Goal: Browse casually: Browse casually

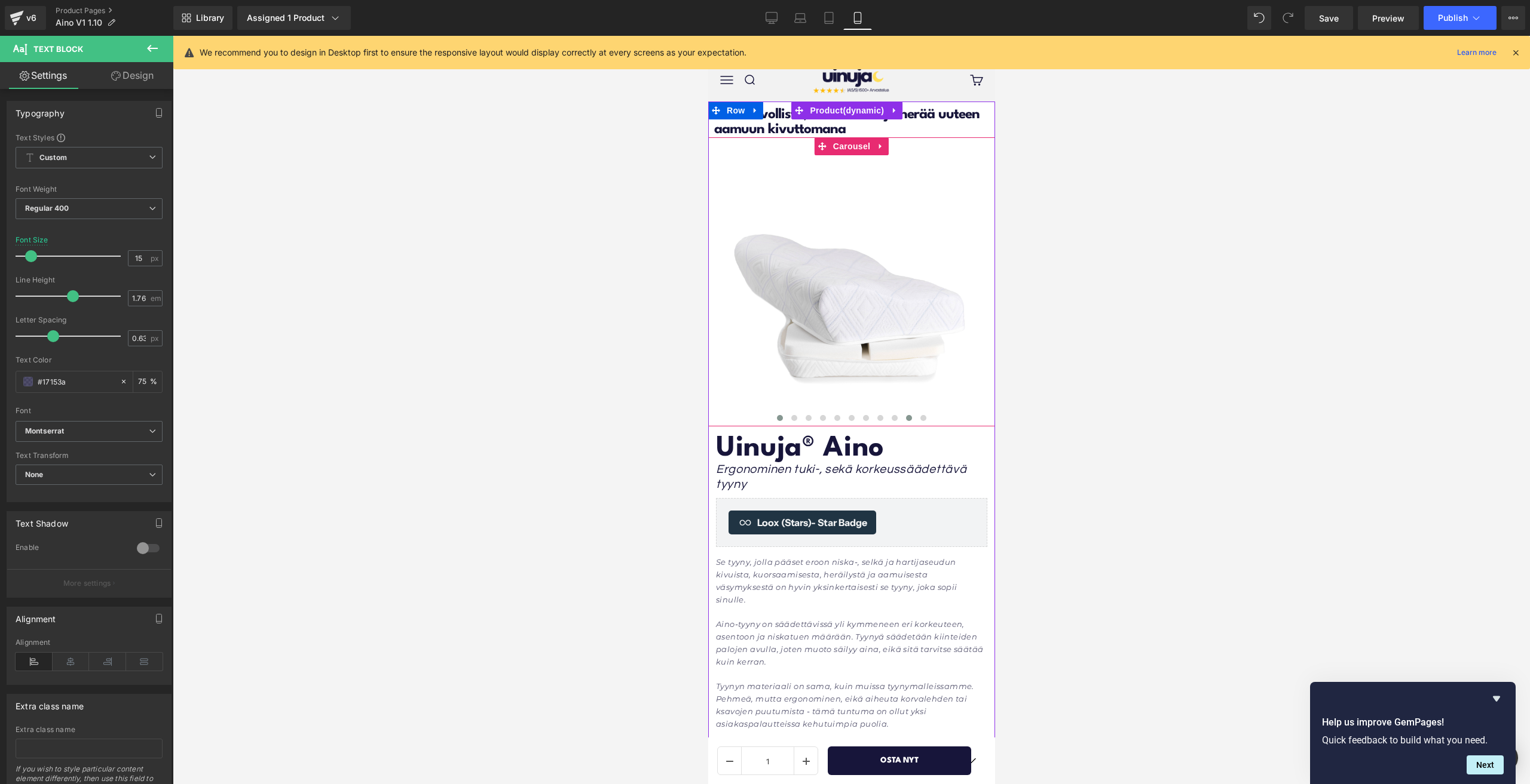
click at [781, 420] on button at bounding box center [779, 418] width 14 height 12
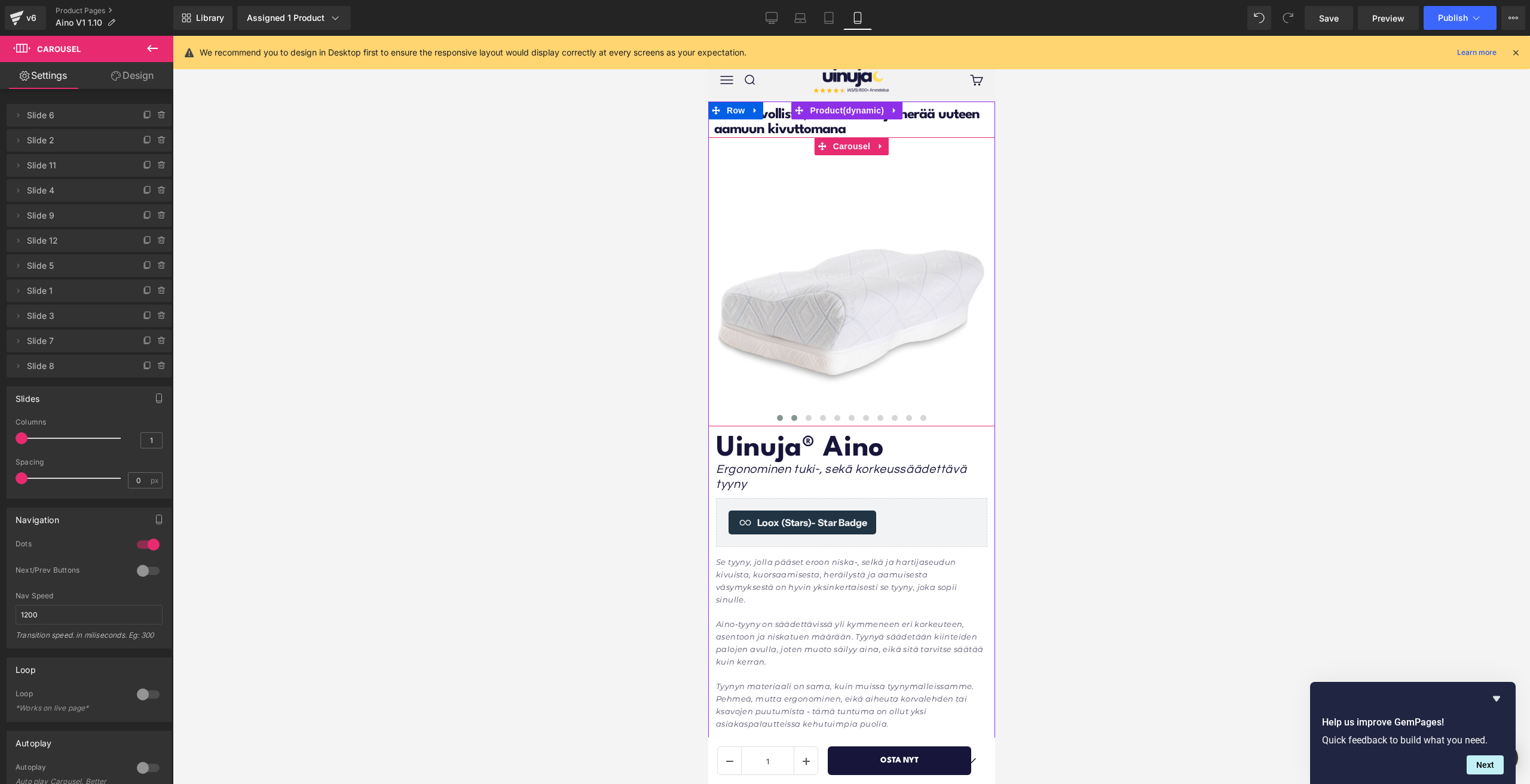
click at [793, 420] on button at bounding box center [794, 418] width 14 height 12
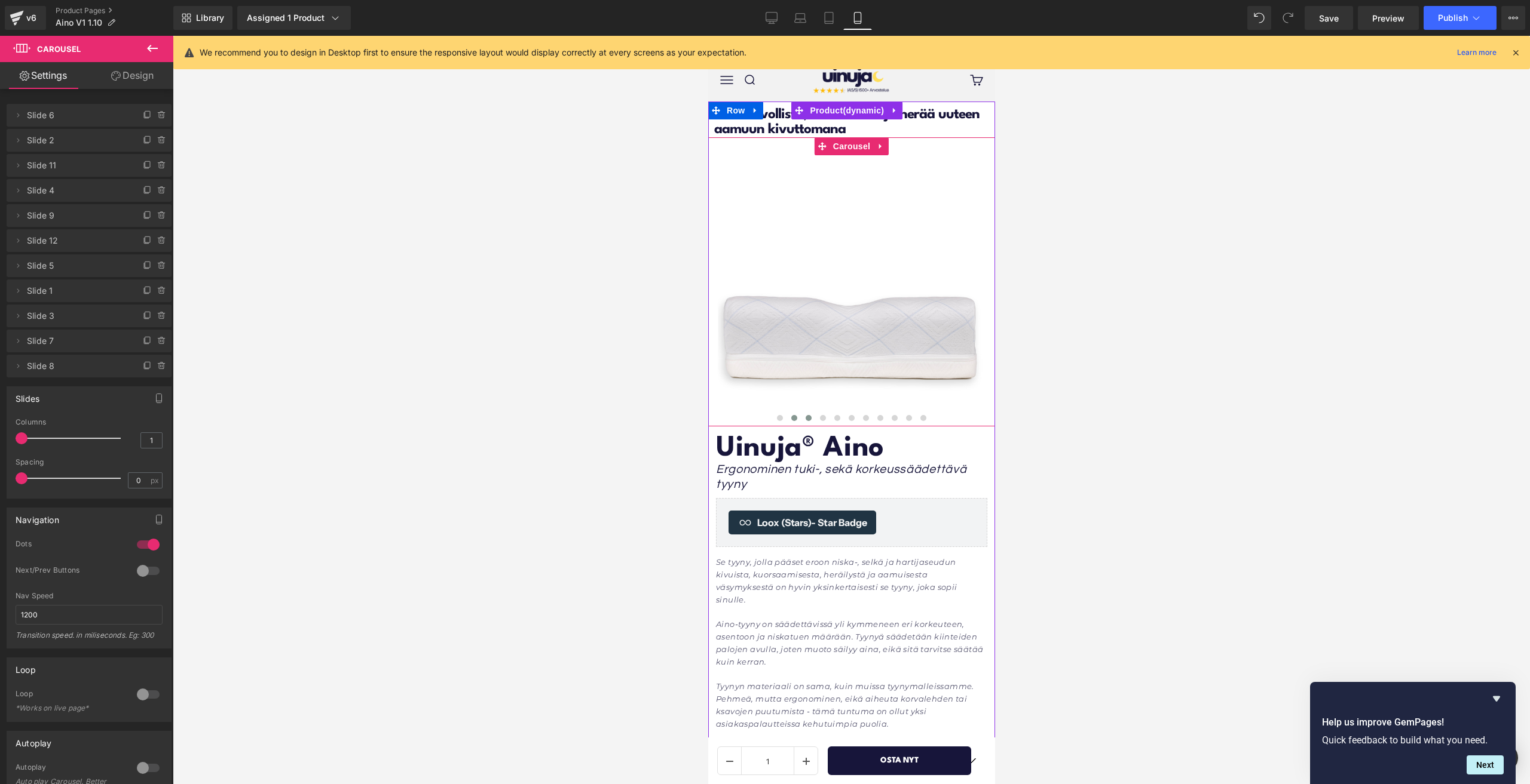
click at [807, 420] on button at bounding box center [808, 418] width 14 height 12
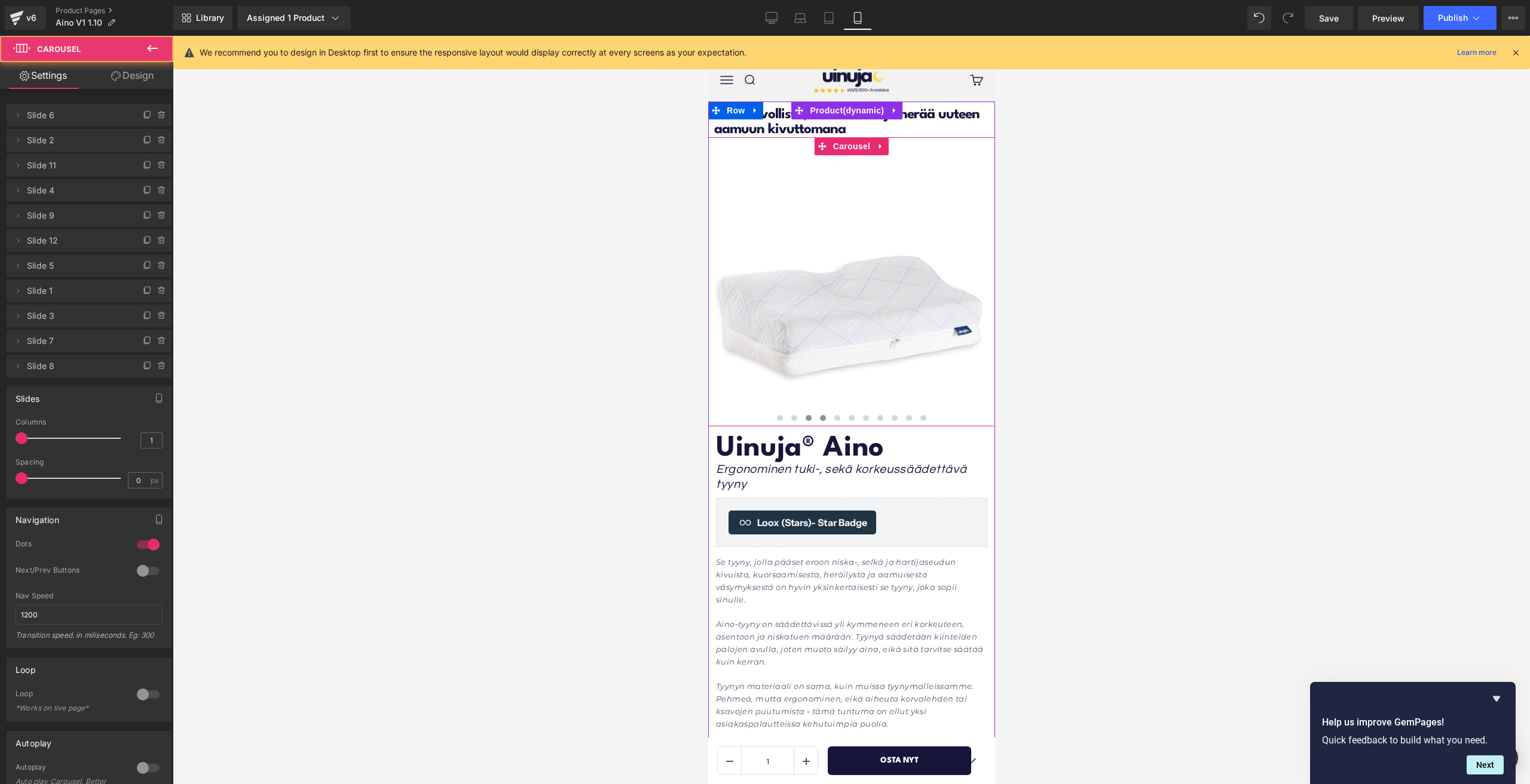
click at [820, 419] on span at bounding box center [823, 418] width 6 height 6
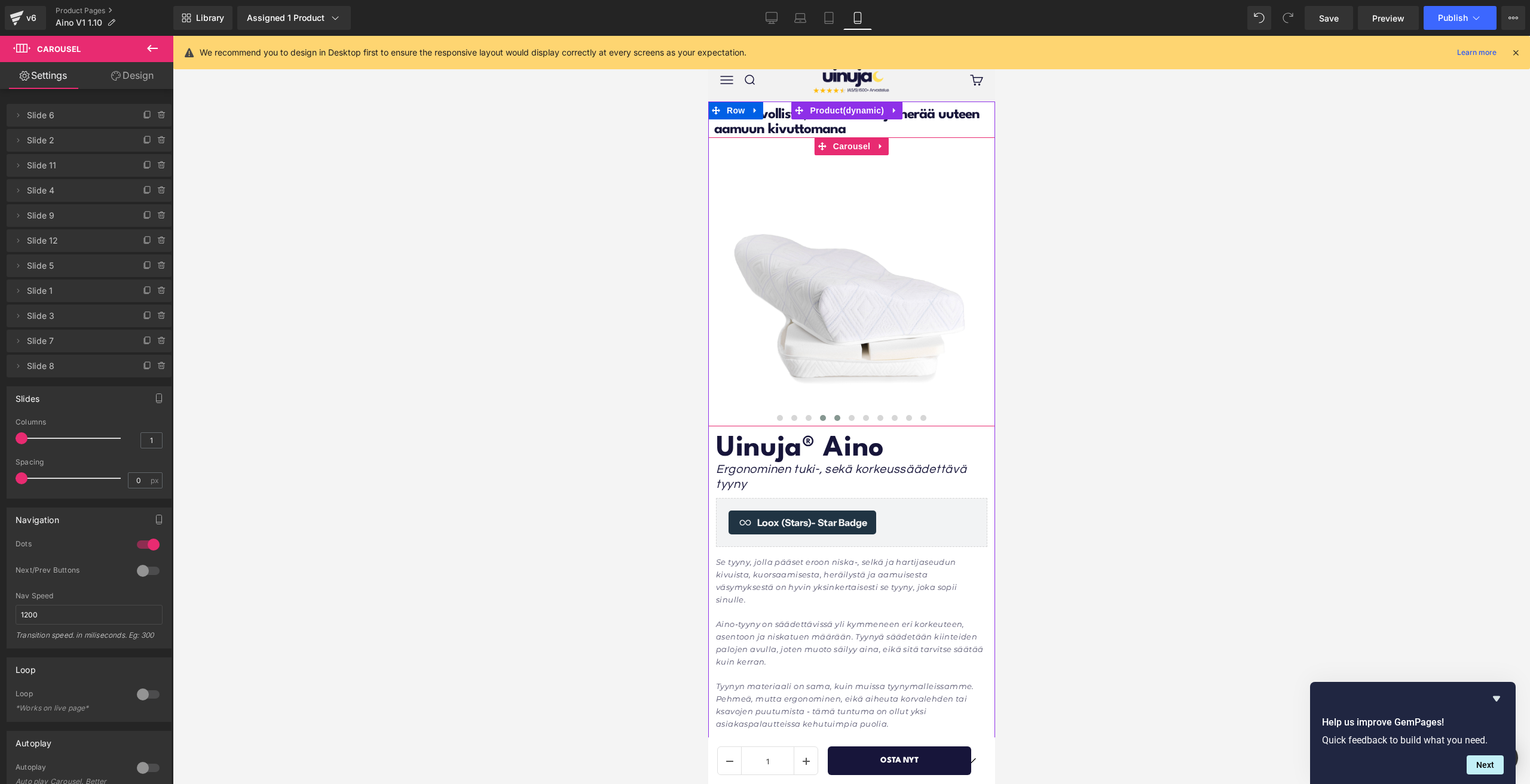
click at [834, 417] on span at bounding box center [837, 418] width 6 height 6
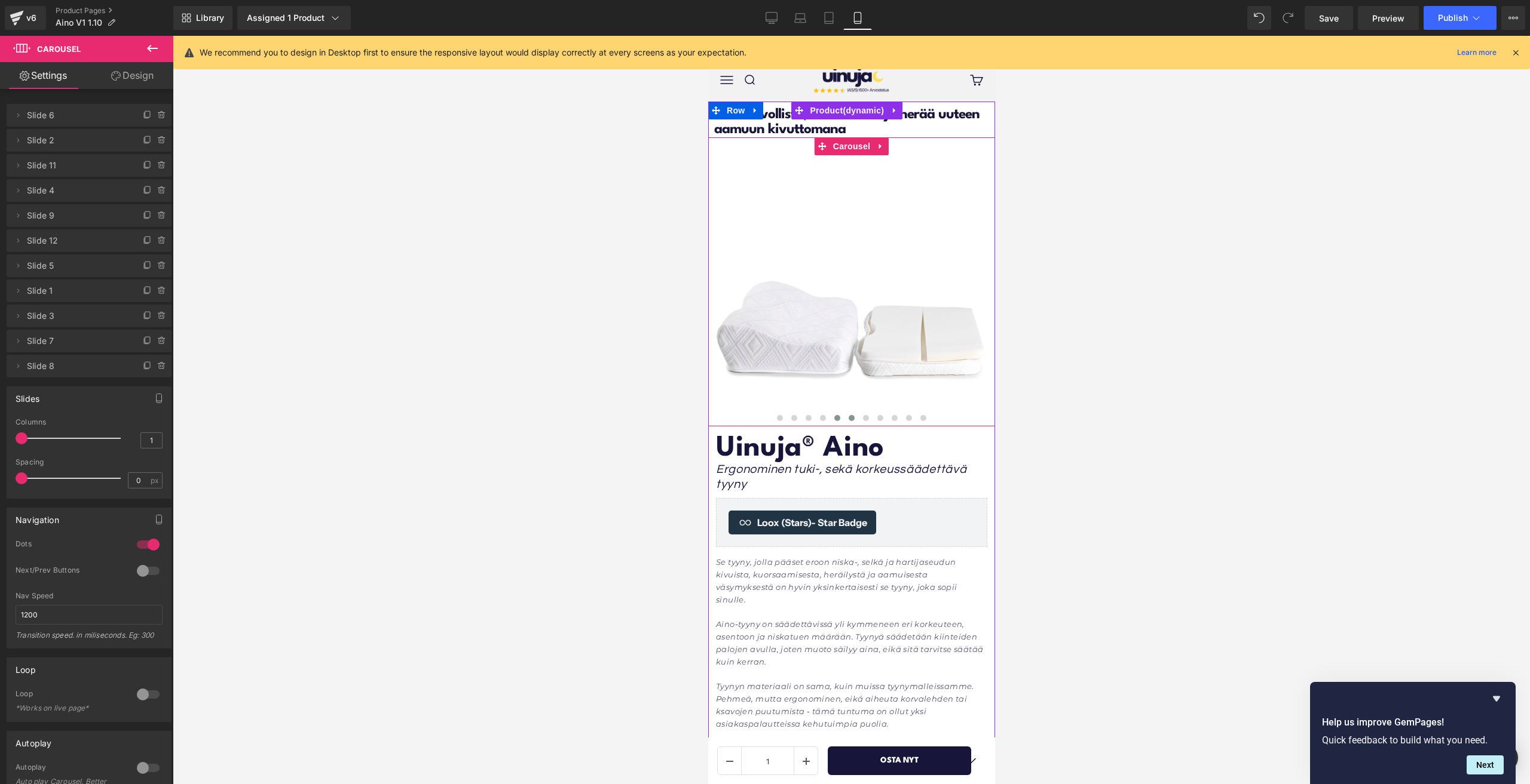
click at [848, 417] on span at bounding box center [851, 418] width 6 height 6
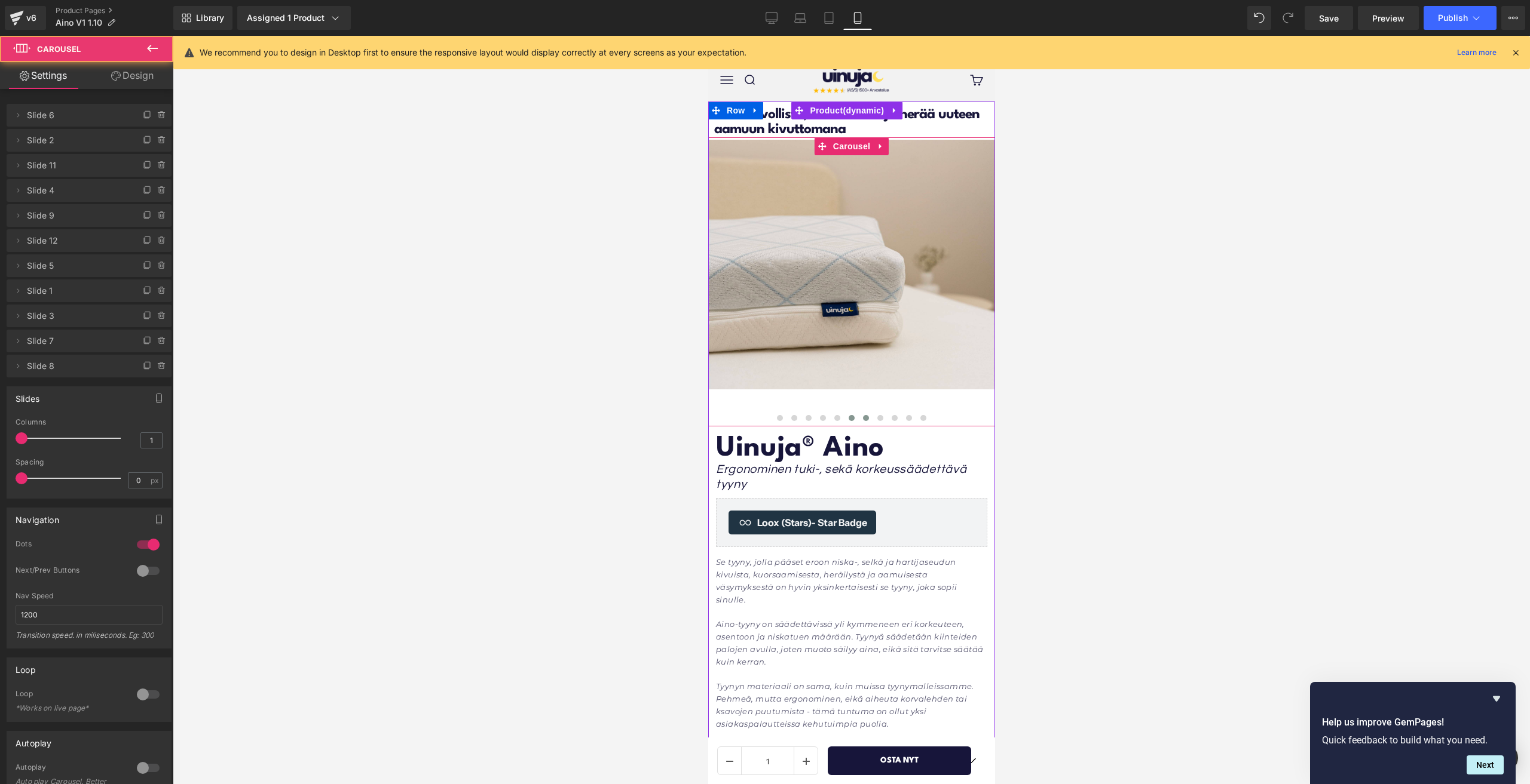
click at [862, 417] on span at bounding box center [866, 418] width 6 height 6
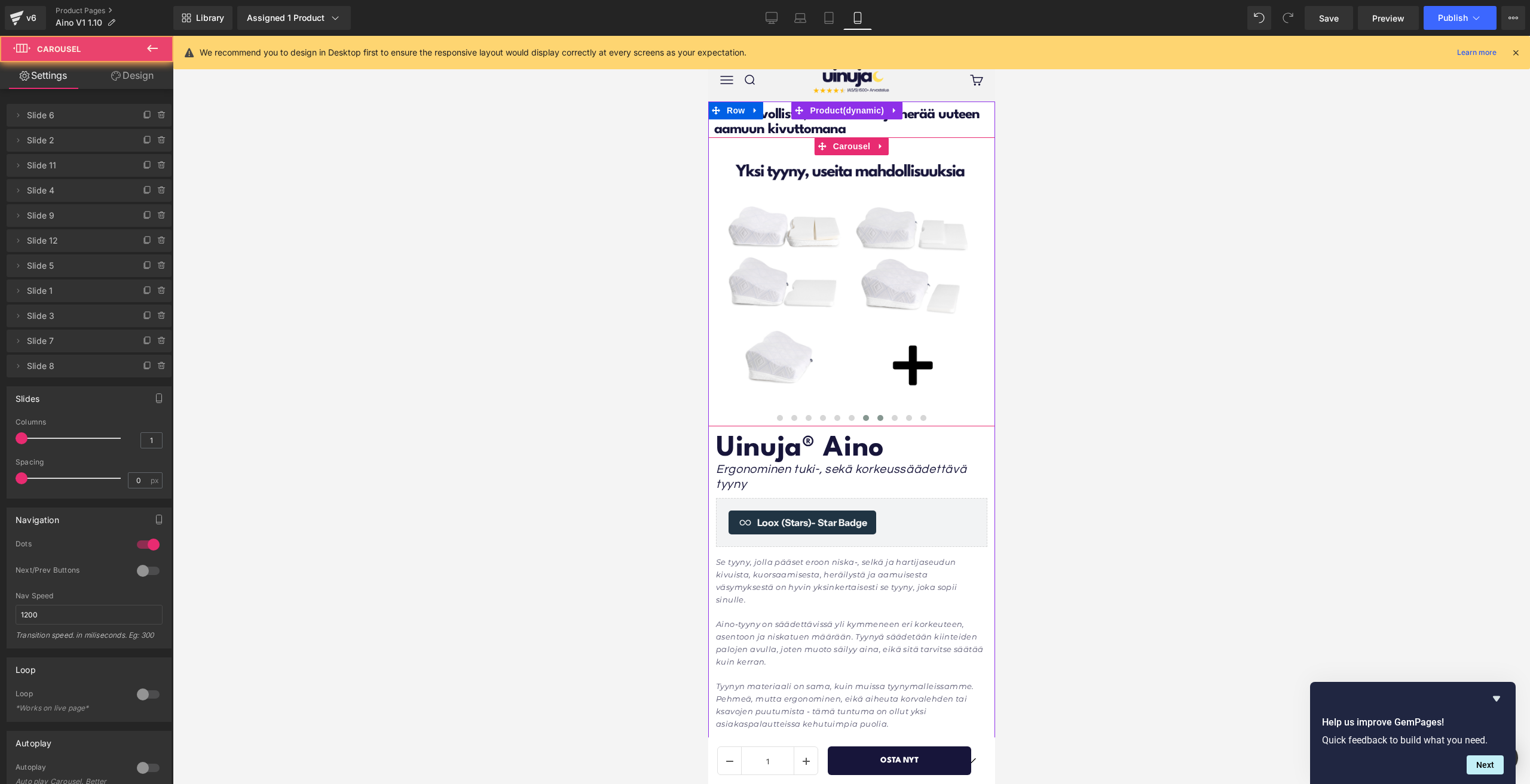
click at [872, 419] on button at bounding box center [879, 418] width 14 height 12
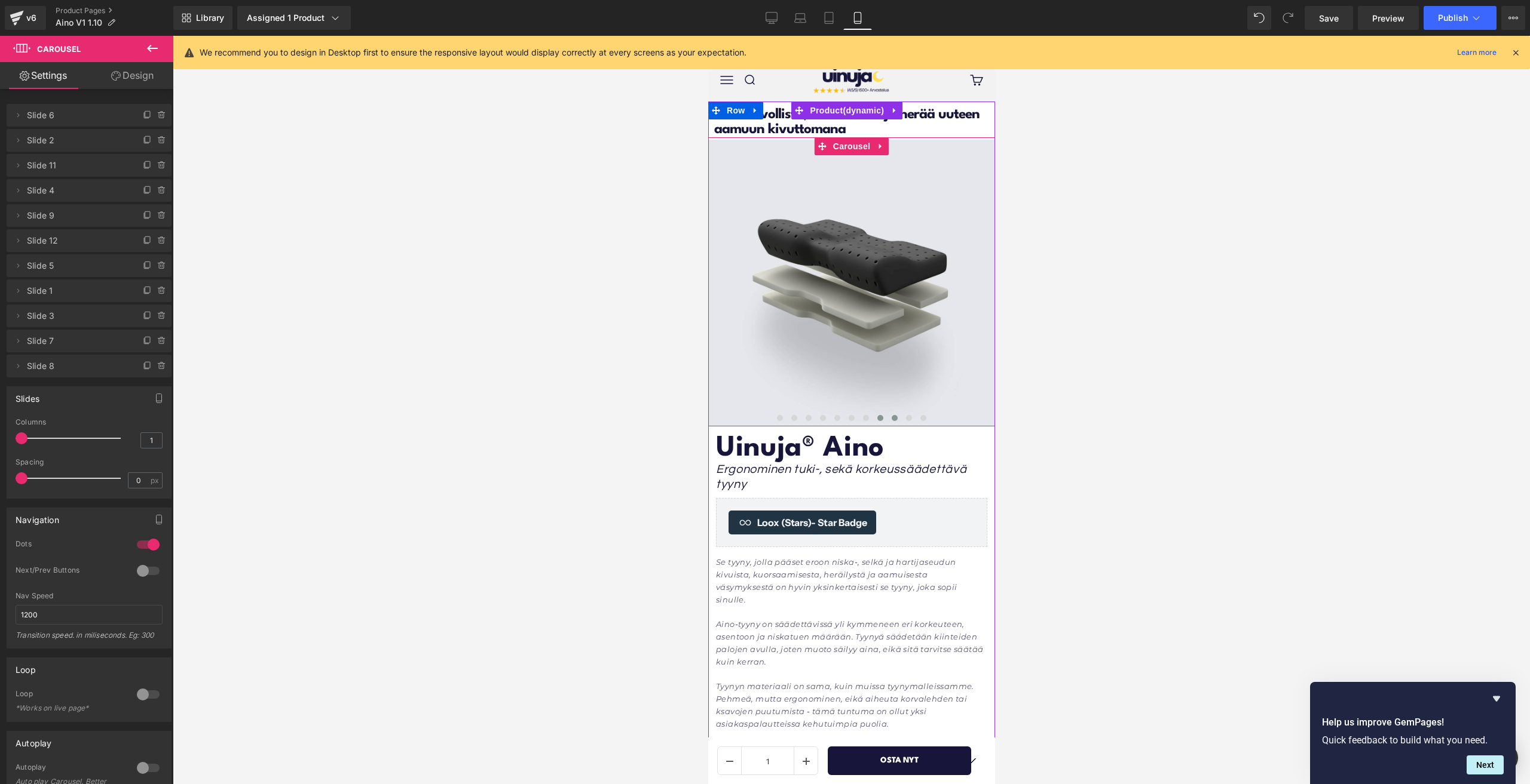
click at [887, 419] on button at bounding box center [894, 418] width 14 height 12
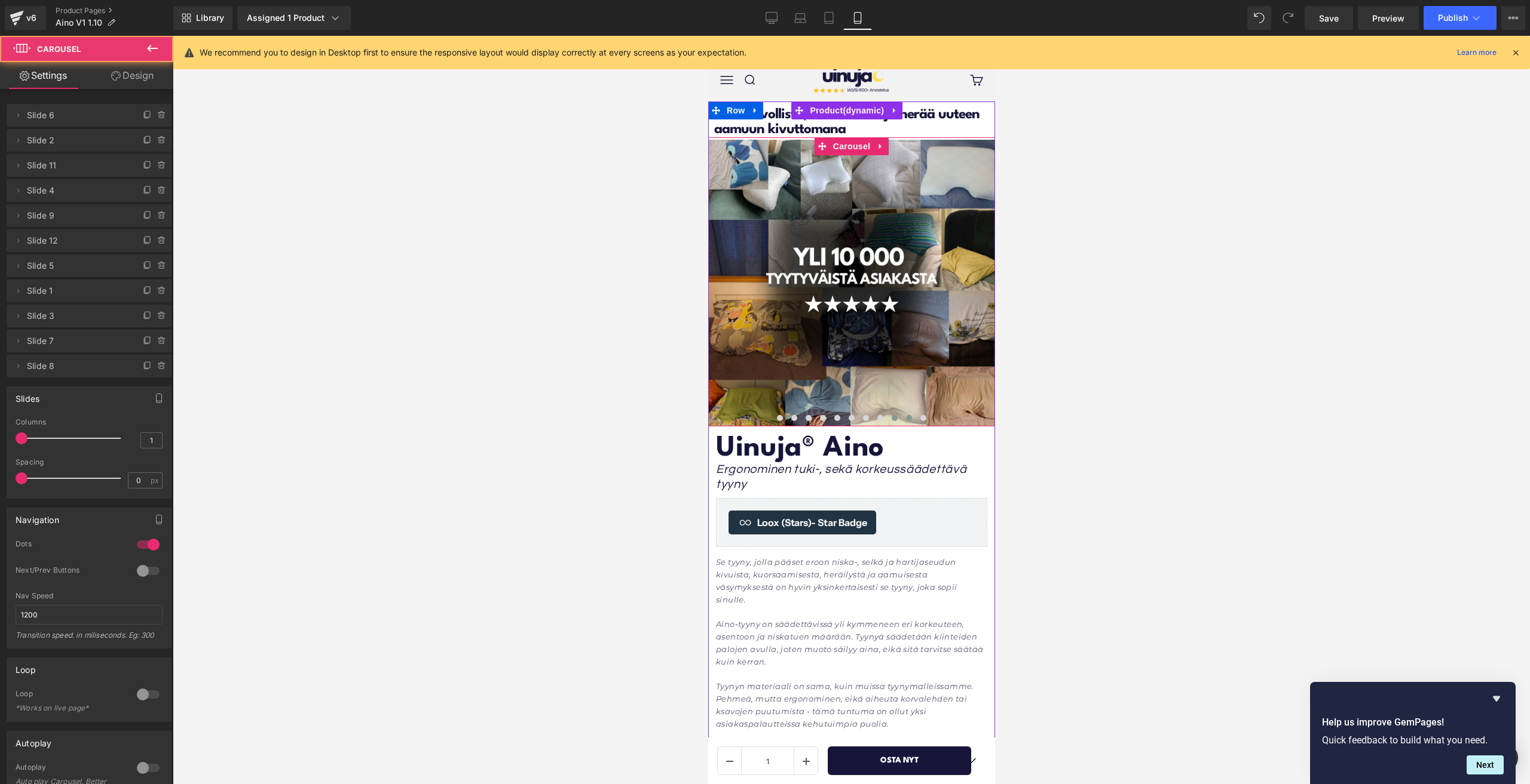
click at [905, 419] on span at bounding box center [908, 418] width 6 height 6
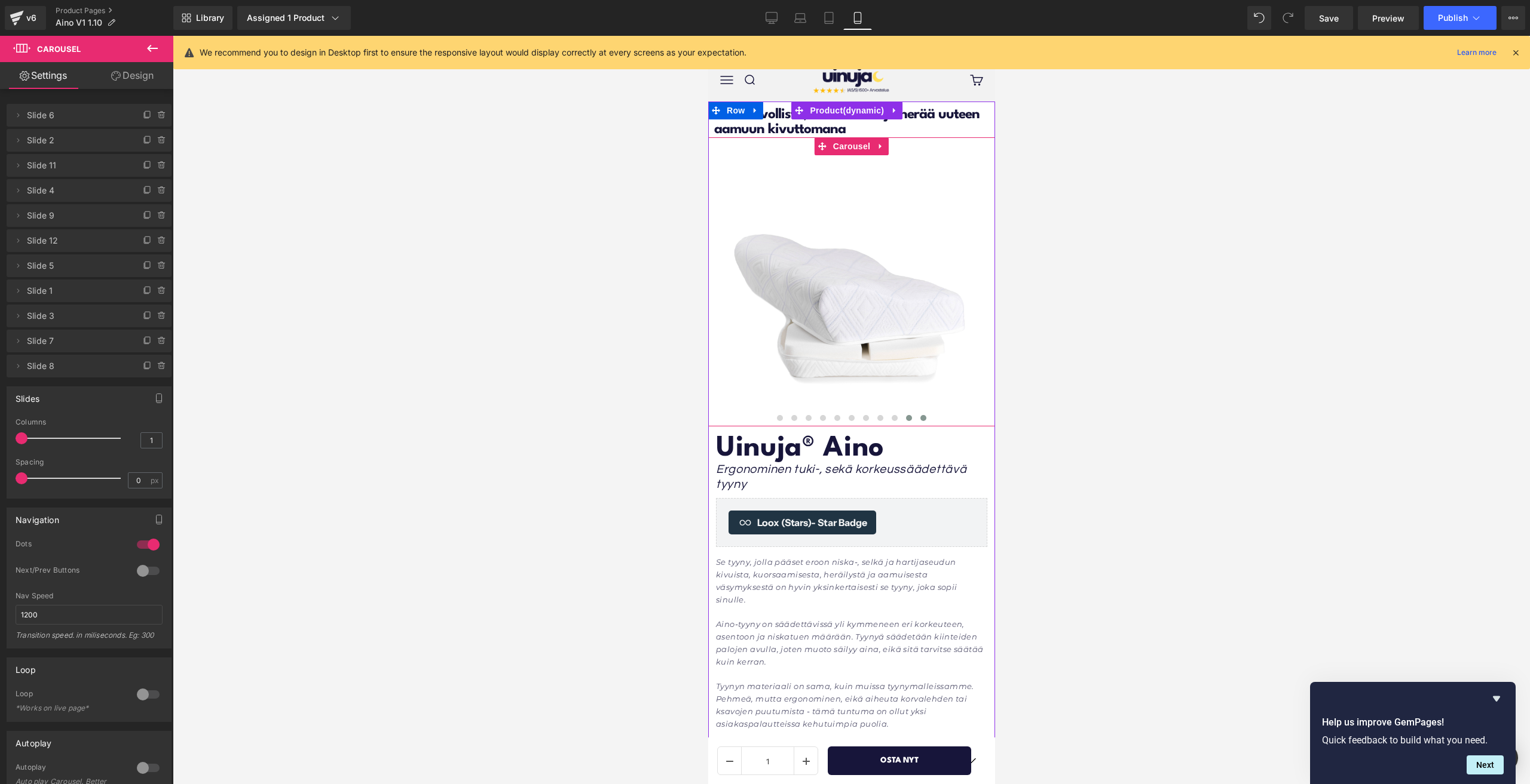
click at [920, 419] on span at bounding box center [922, 418] width 6 height 6
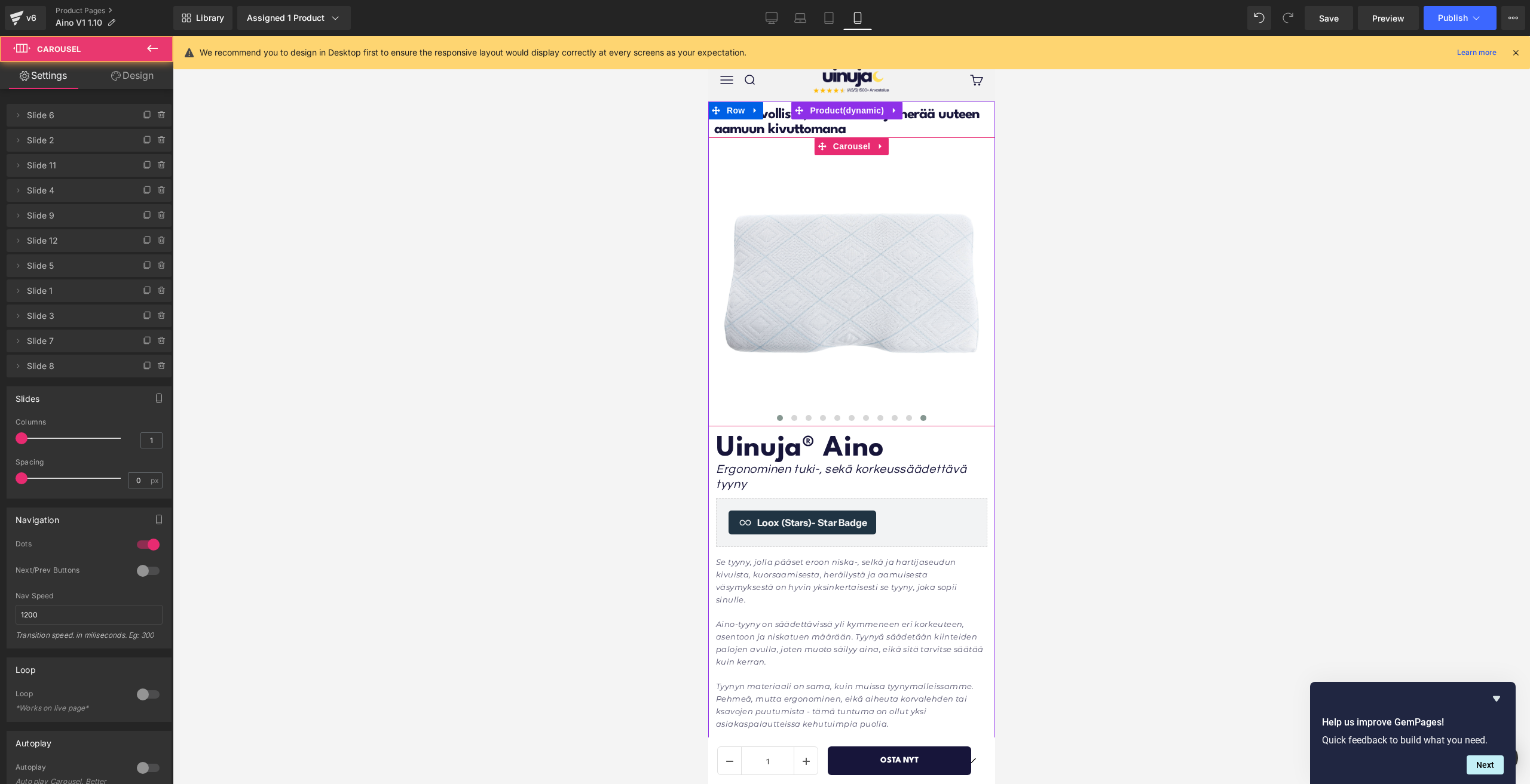
click at [778, 416] on button at bounding box center [779, 418] width 14 height 12
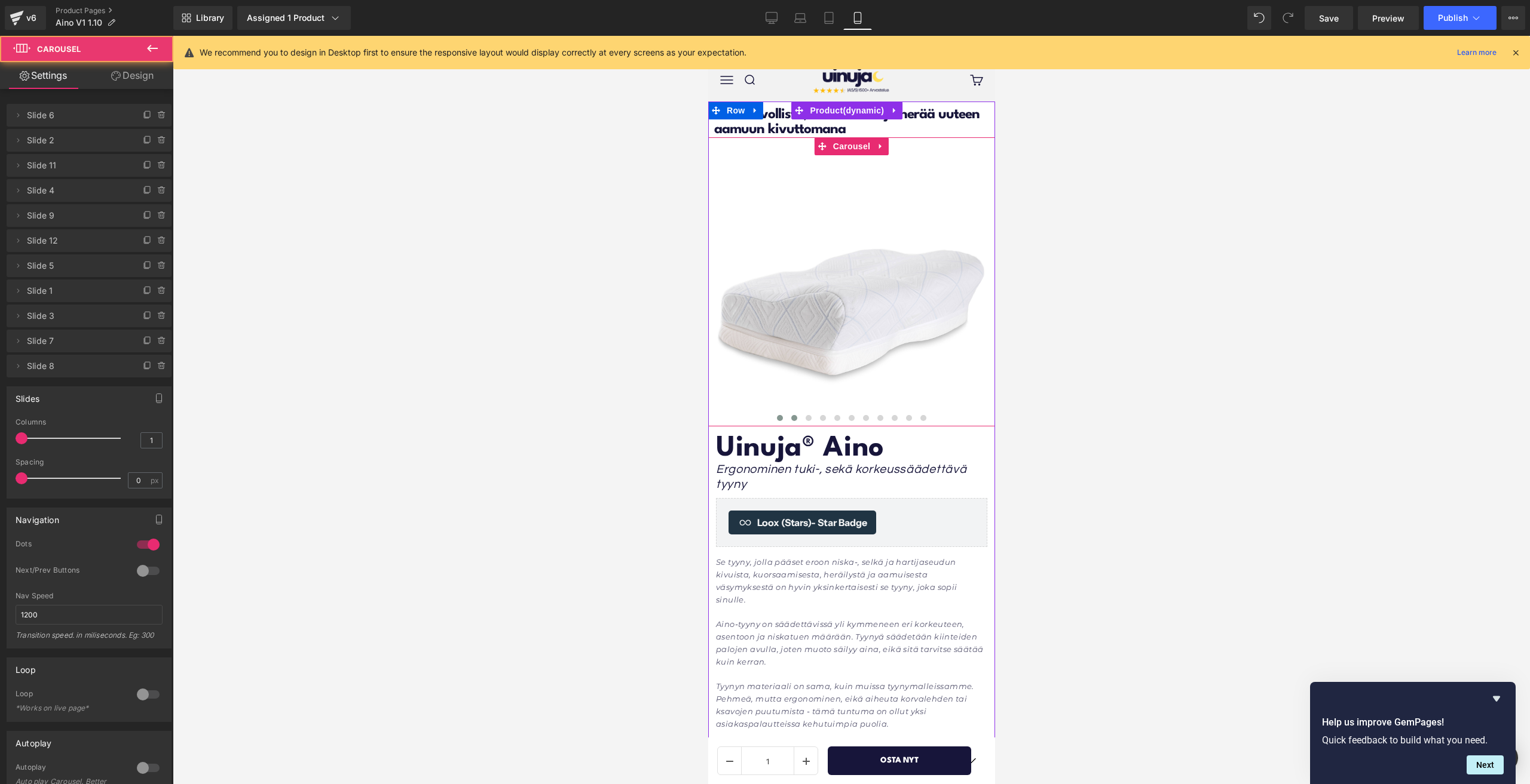
click at [793, 416] on button at bounding box center [794, 418] width 14 height 12
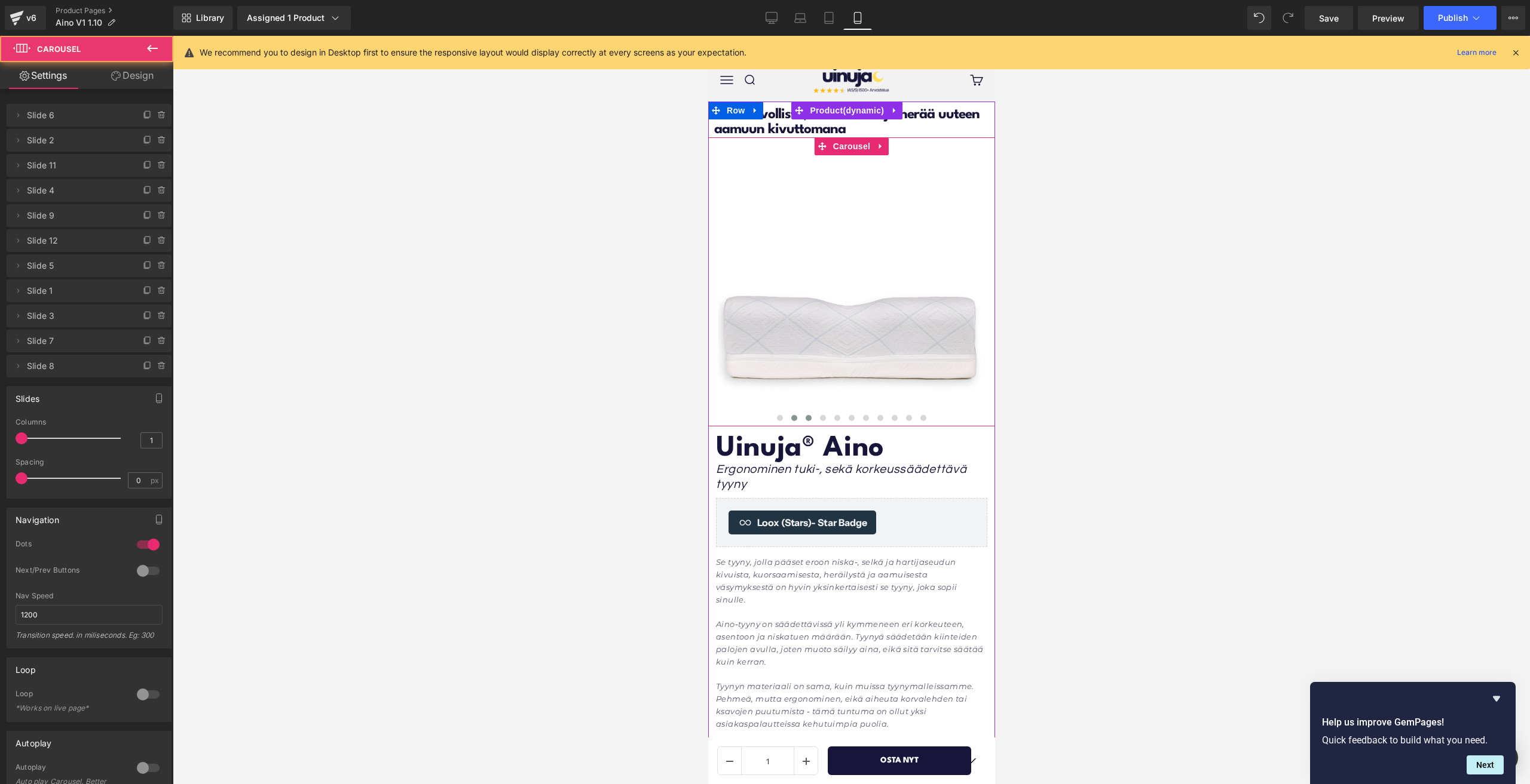
click at [807, 416] on button at bounding box center [808, 418] width 14 height 12
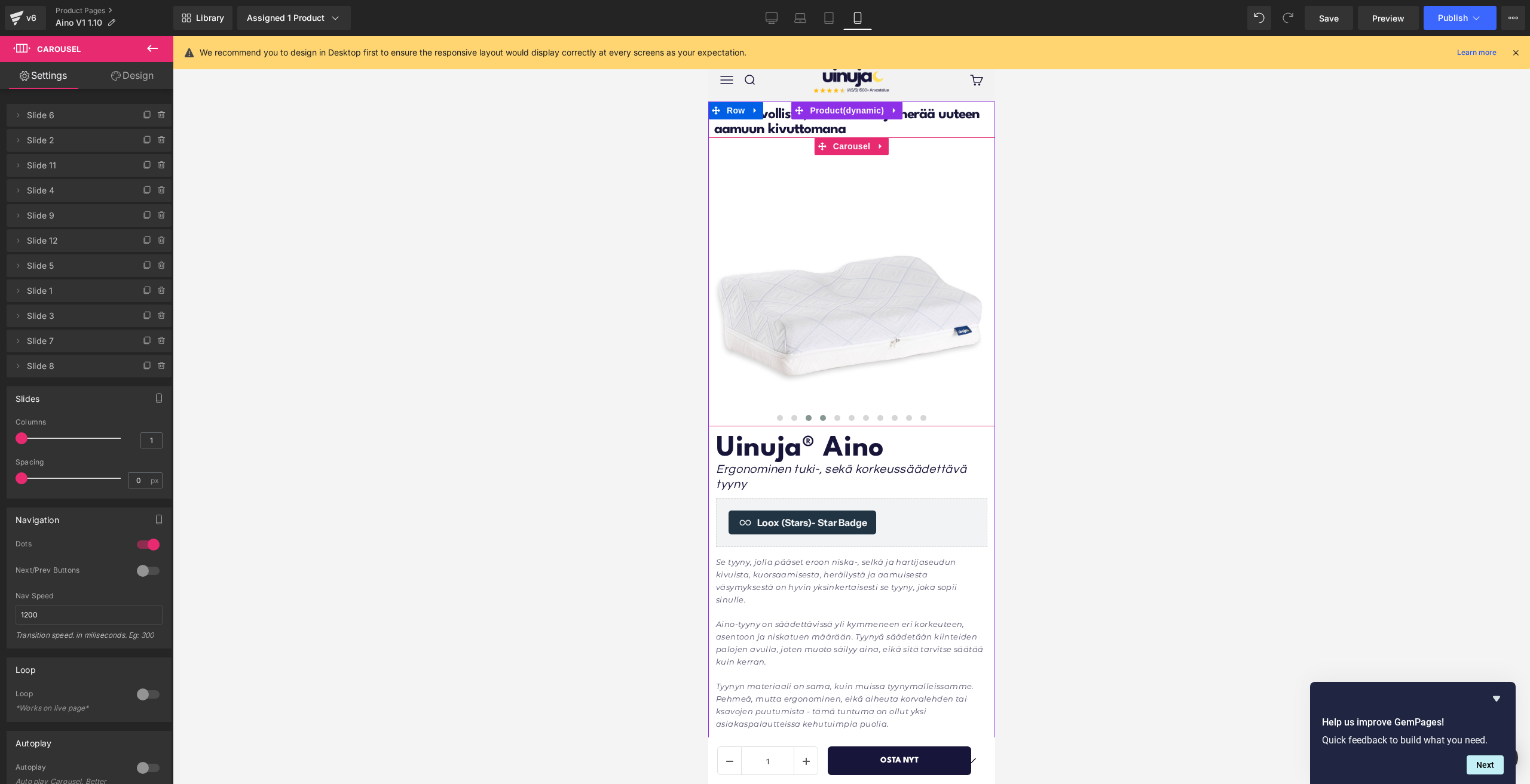
click at [820, 417] on span at bounding box center [823, 418] width 6 height 6
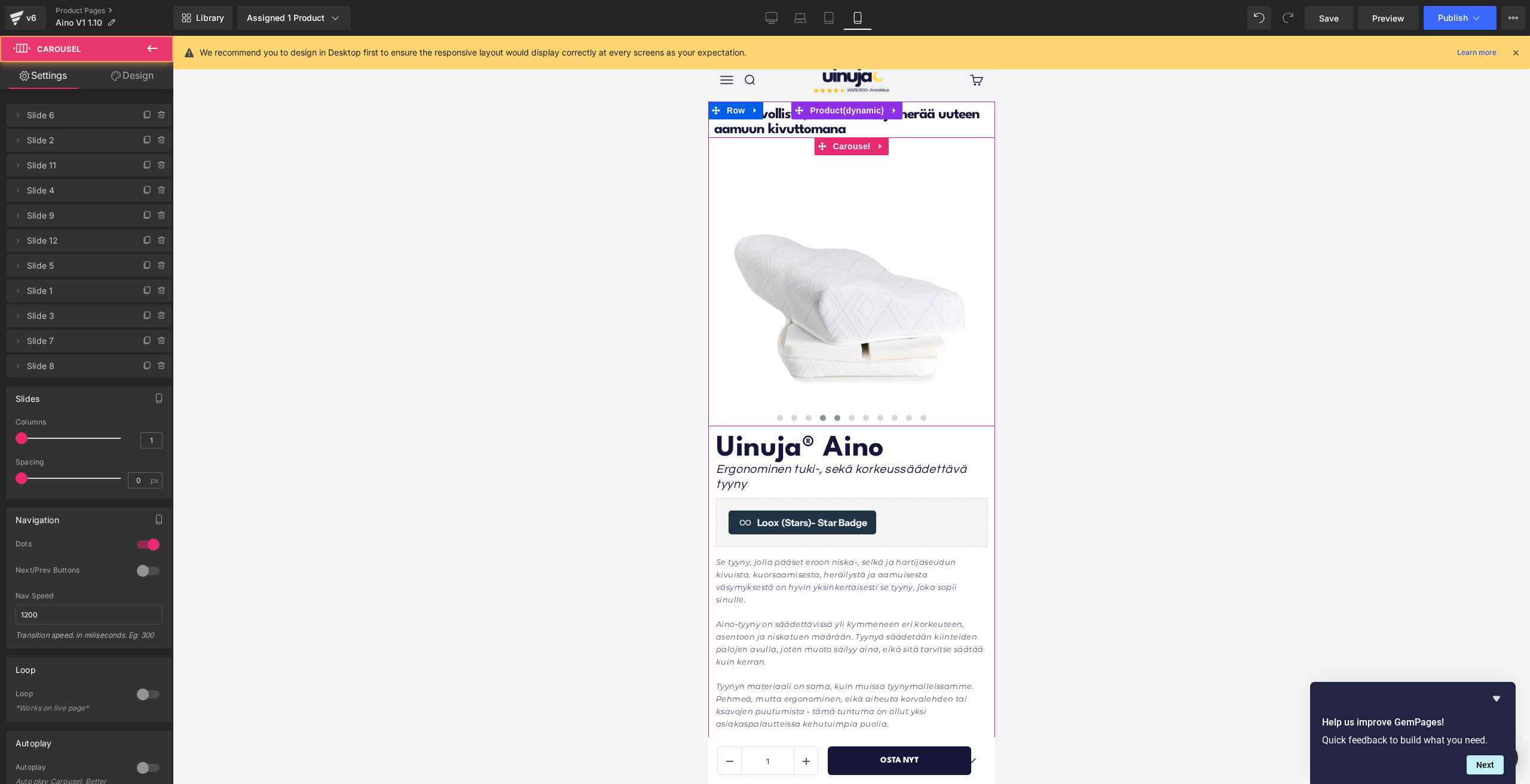
click at [834, 418] on span at bounding box center [837, 418] width 6 height 6
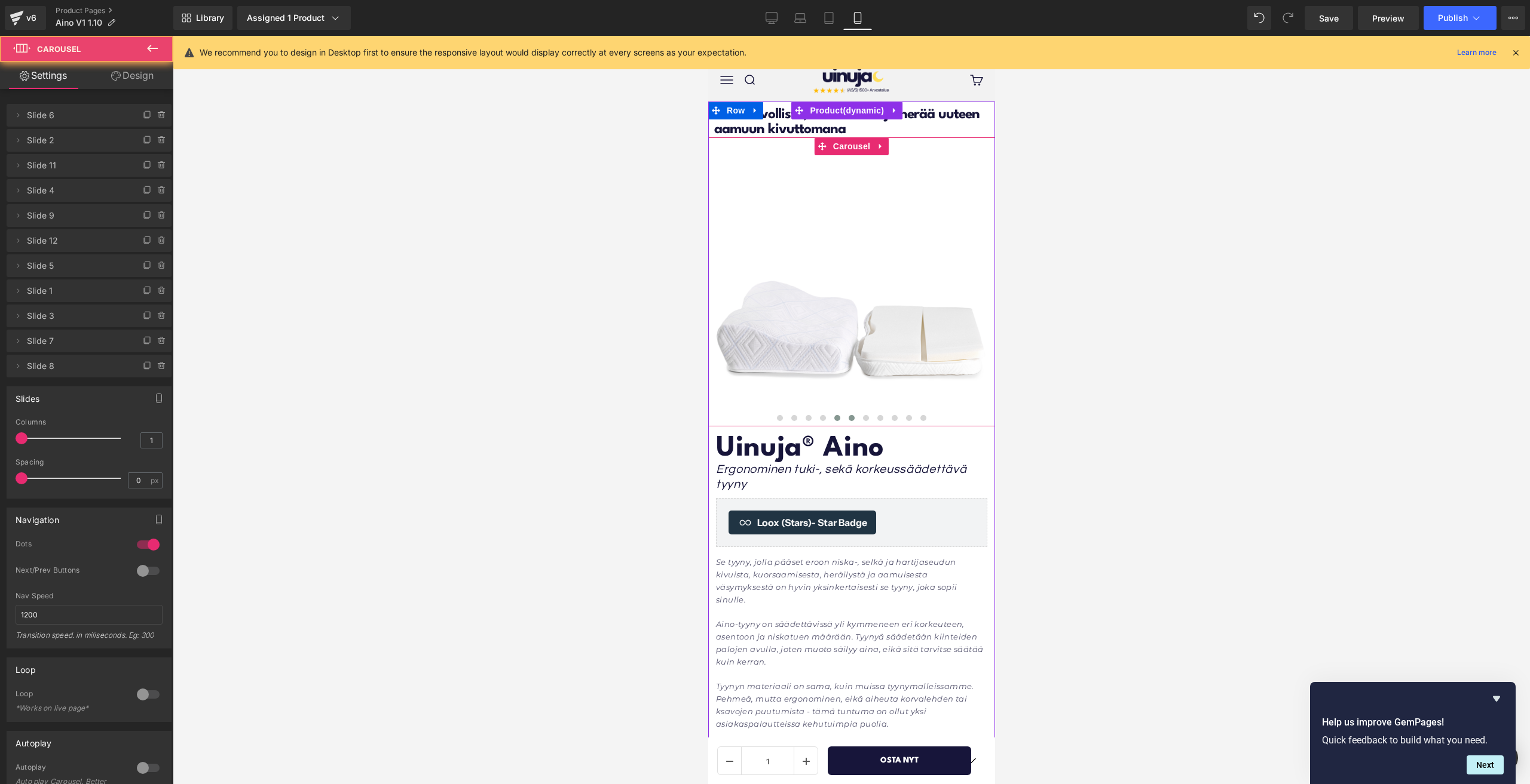
click at [848, 418] on span at bounding box center [851, 418] width 6 height 6
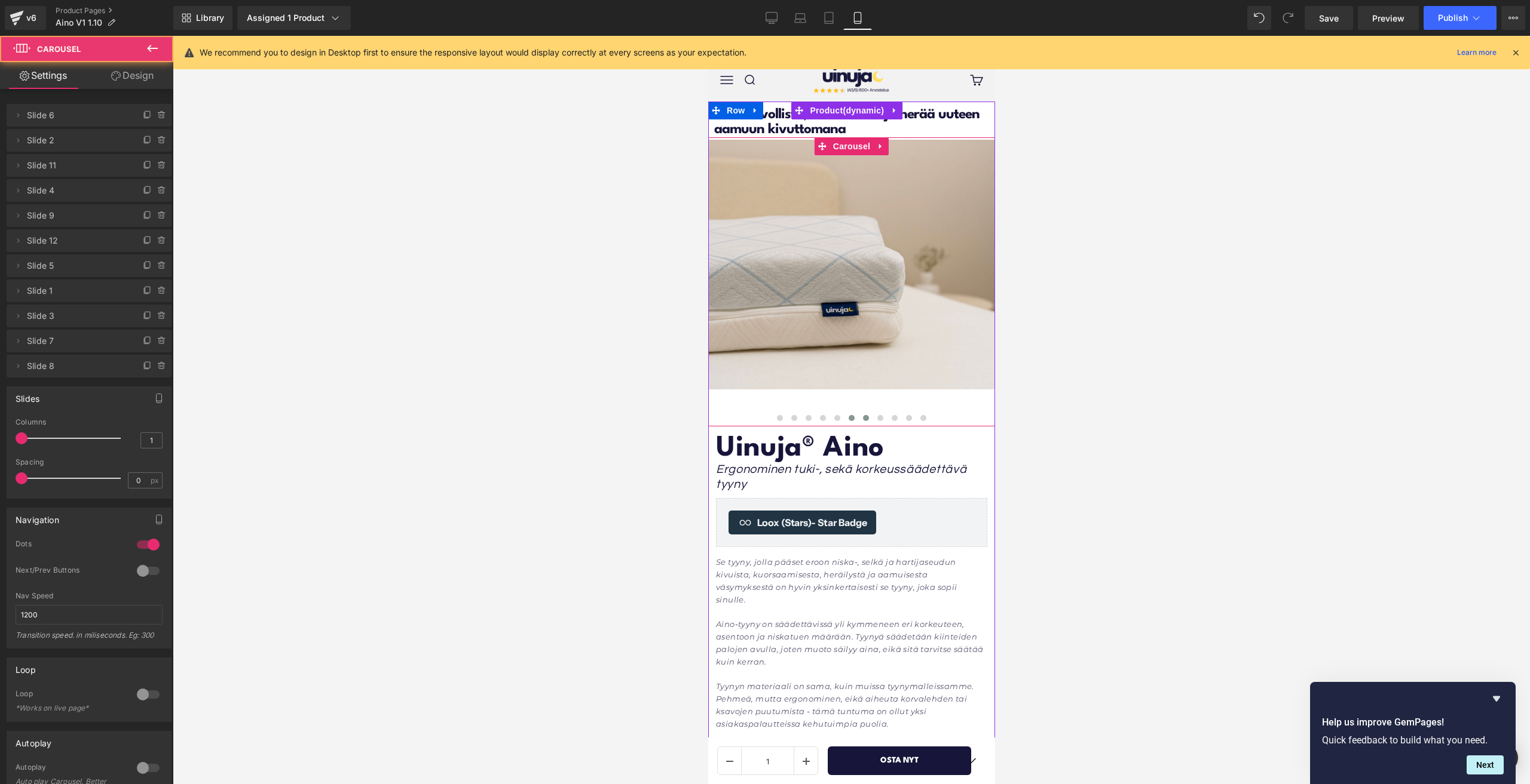
click at [862, 417] on span at bounding box center [866, 418] width 6 height 6
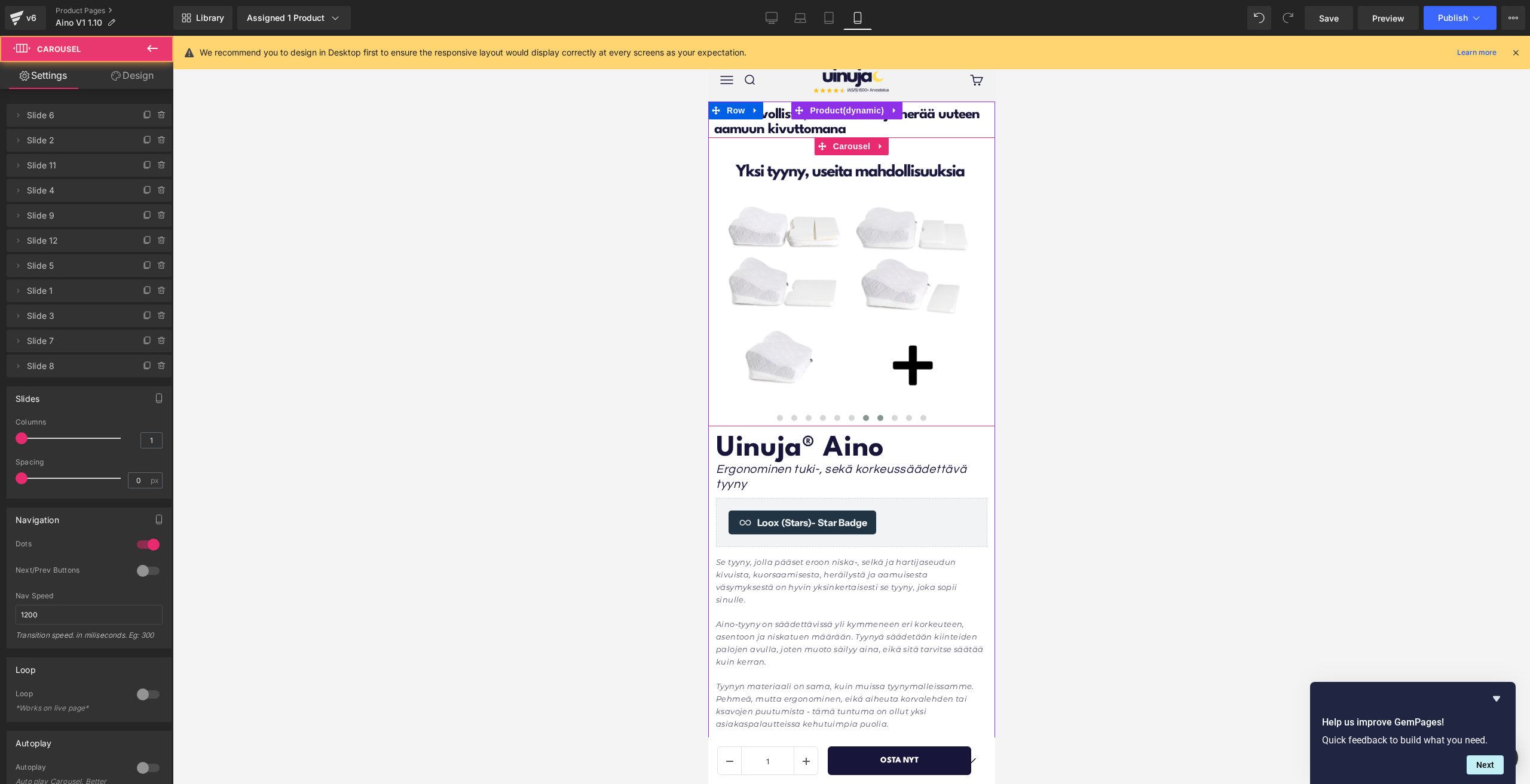
click at [877, 417] on span at bounding box center [880, 418] width 6 height 6
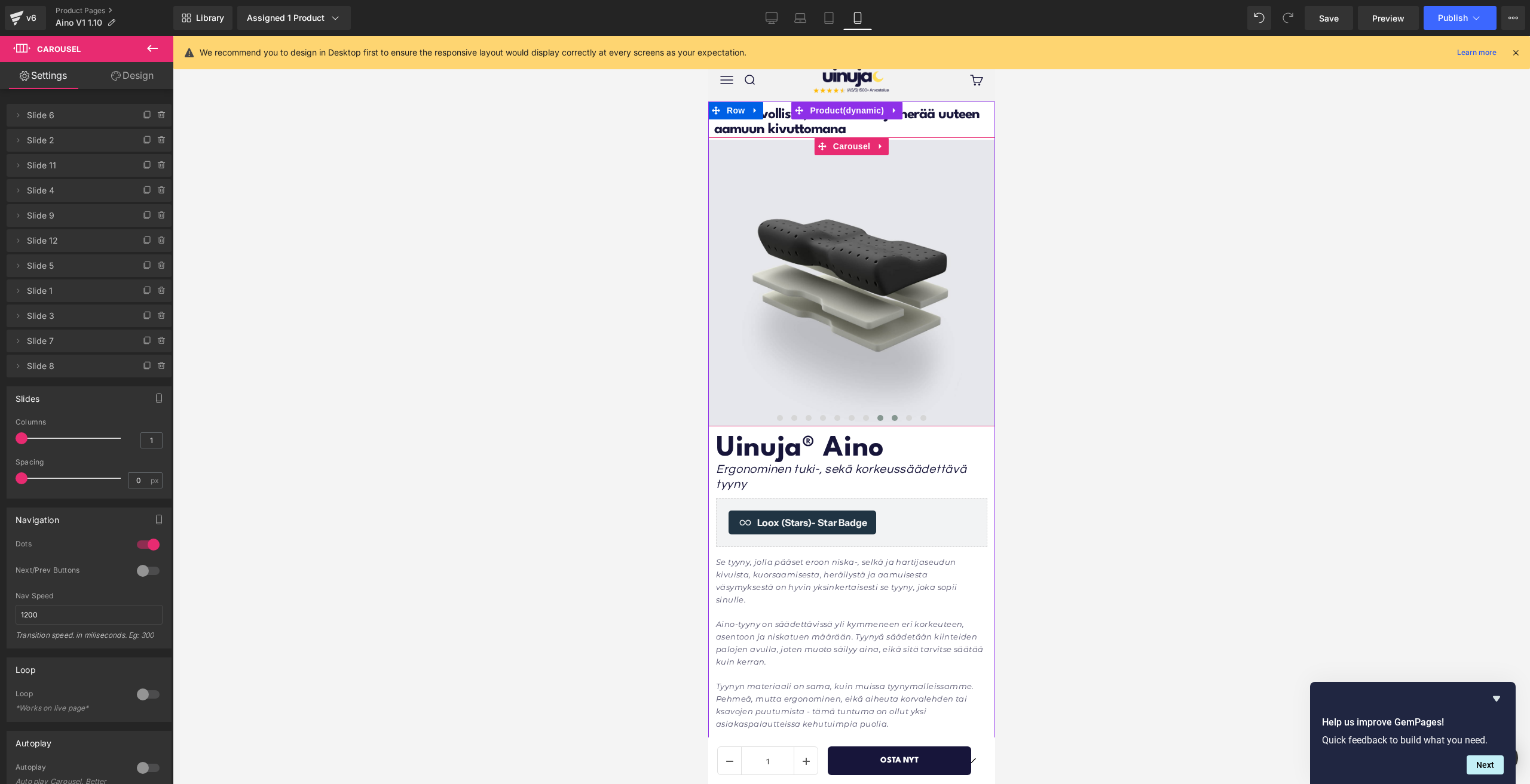
click at [891, 419] on span at bounding box center [894, 418] width 6 height 6
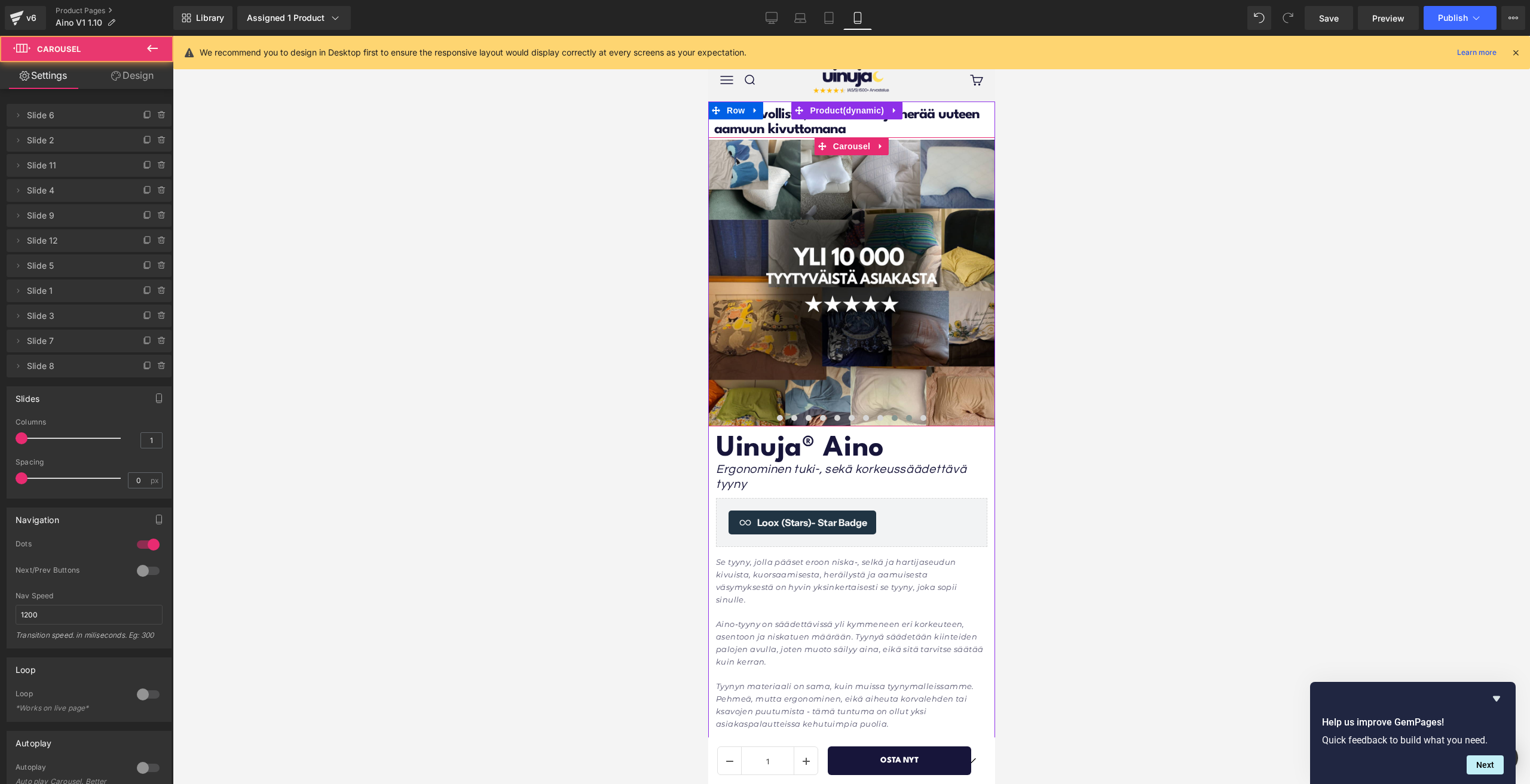
click at [905, 419] on span at bounding box center [908, 418] width 6 height 6
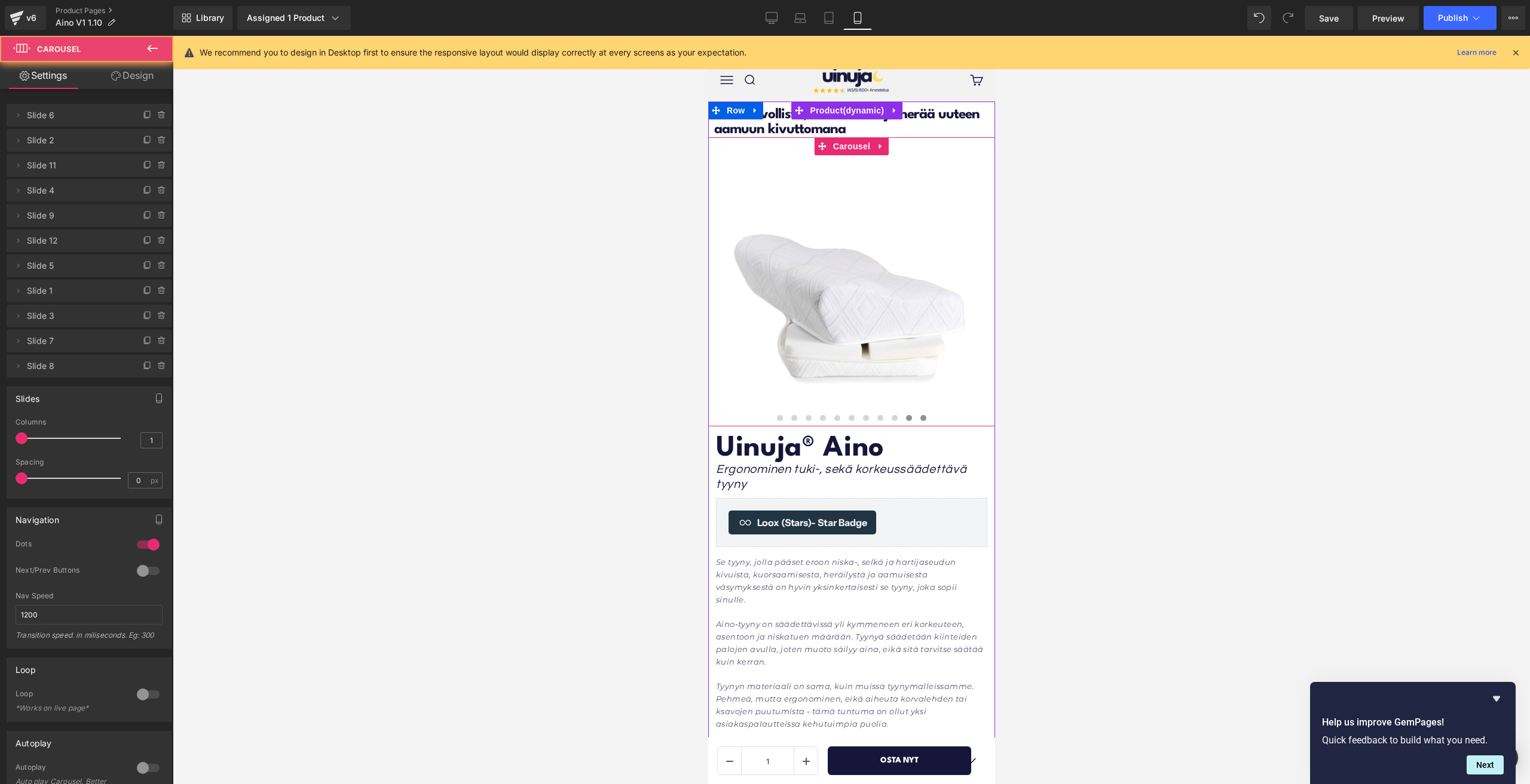
click at [916, 420] on button at bounding box center [922, 418] width 14 height 12
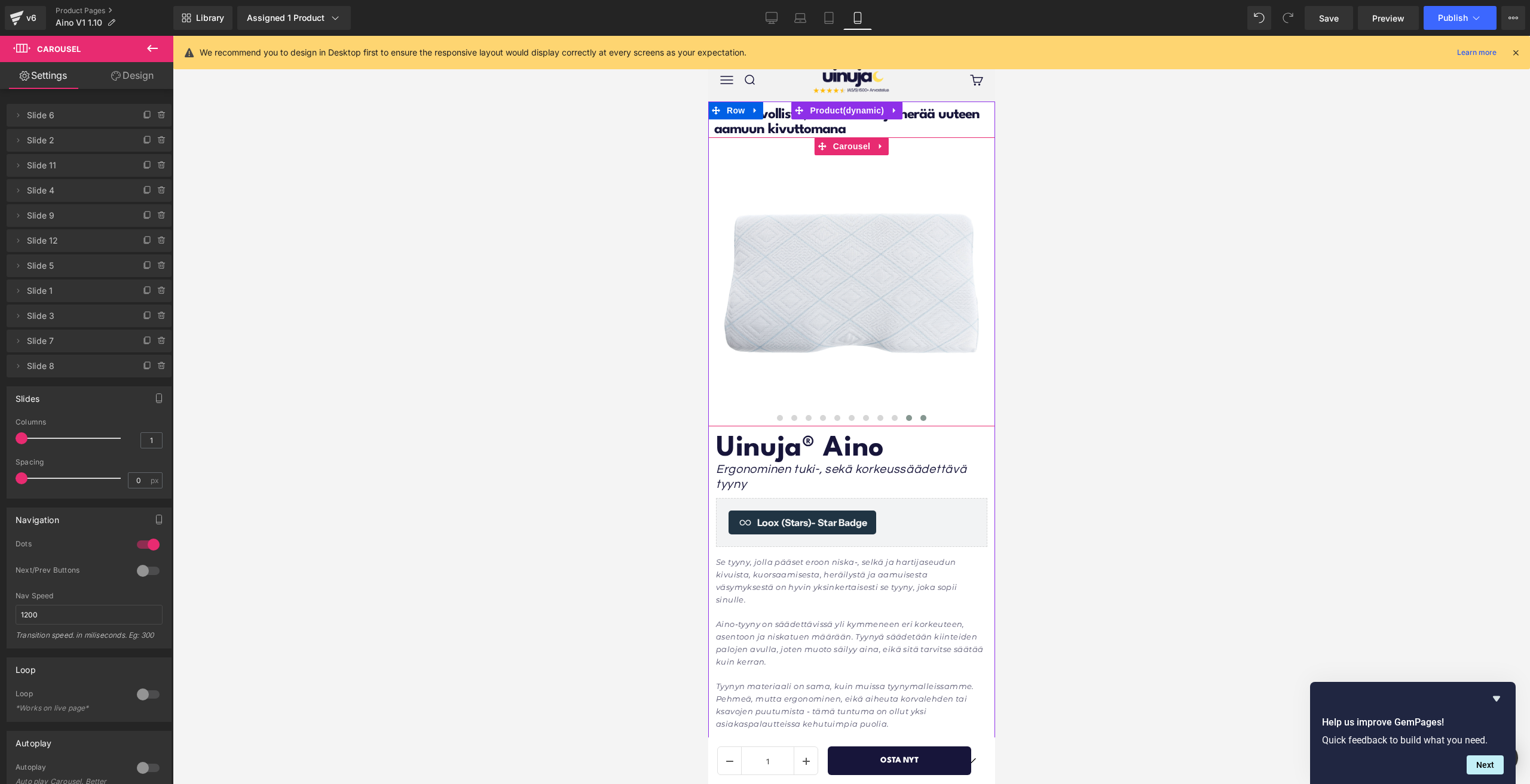
click at [905, 420] on span at bounding box center [908, 418] width 6 height 6
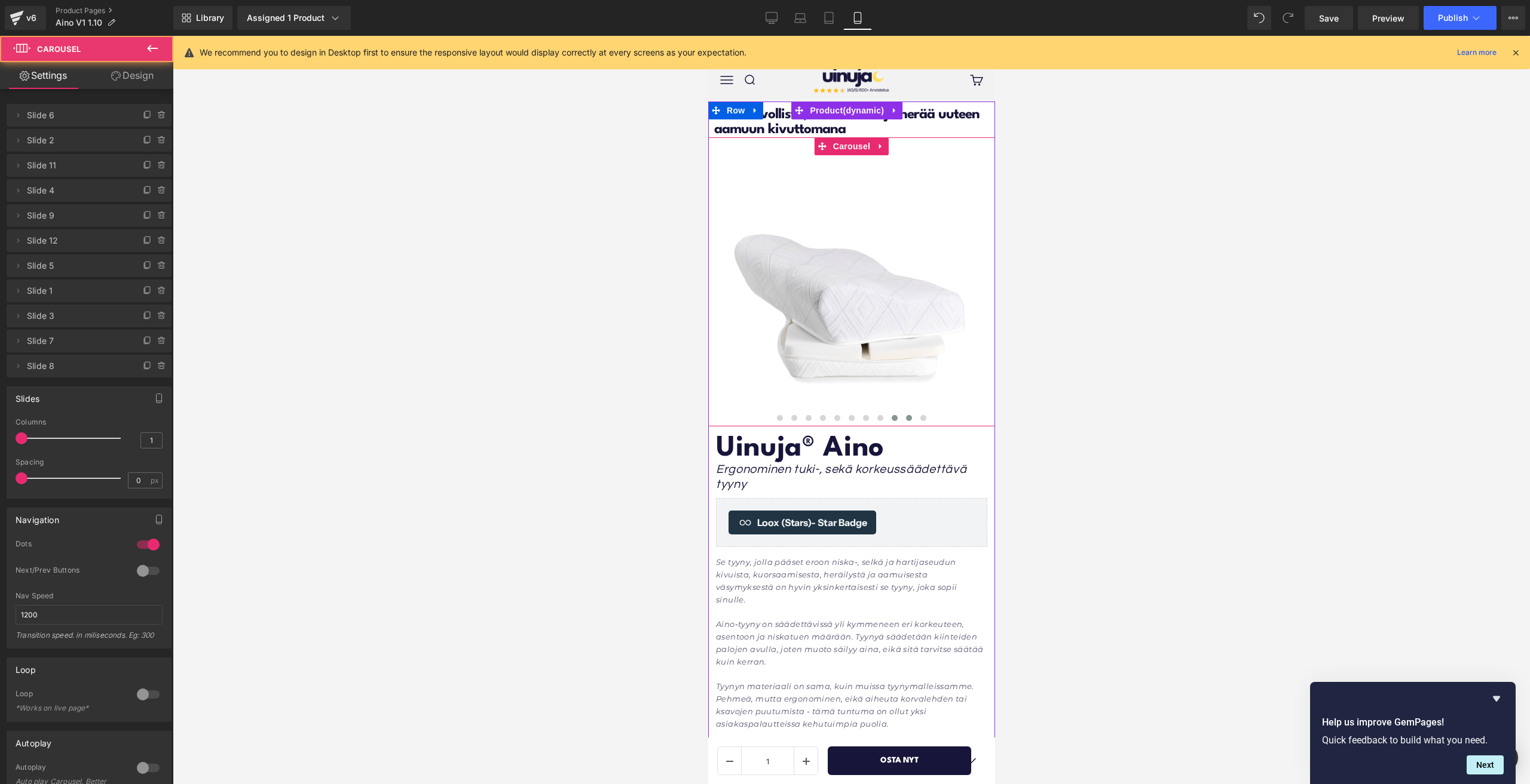
click at [891, 417] on span at bounding box center [894, 418] width 6 height 6
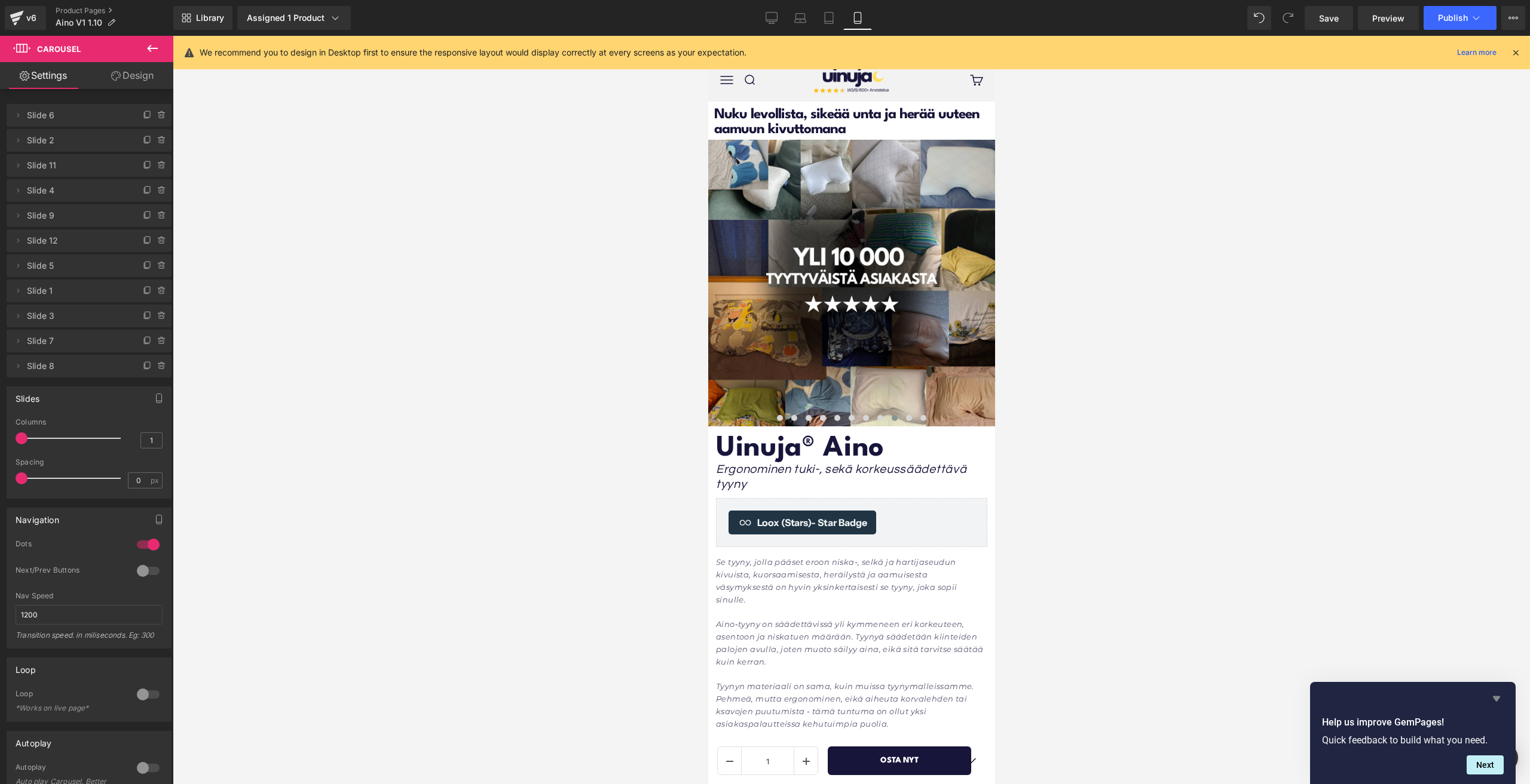
click at [1499, 699] on icon "Hide survey" at bounding box center [1497, 699] width 8 height 5
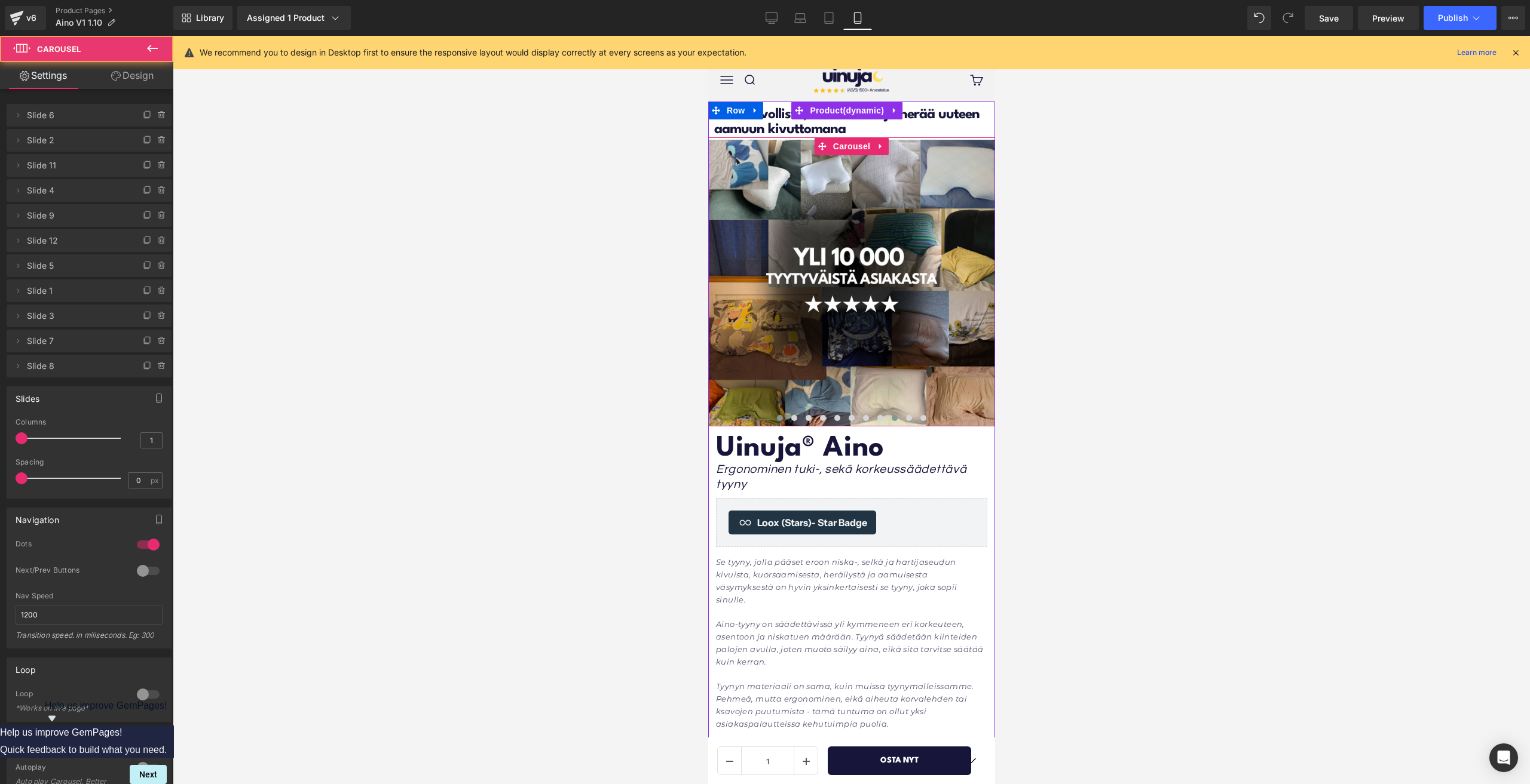
click at [777, 416] on span at bounding box center [779, 418] width 6 height 6
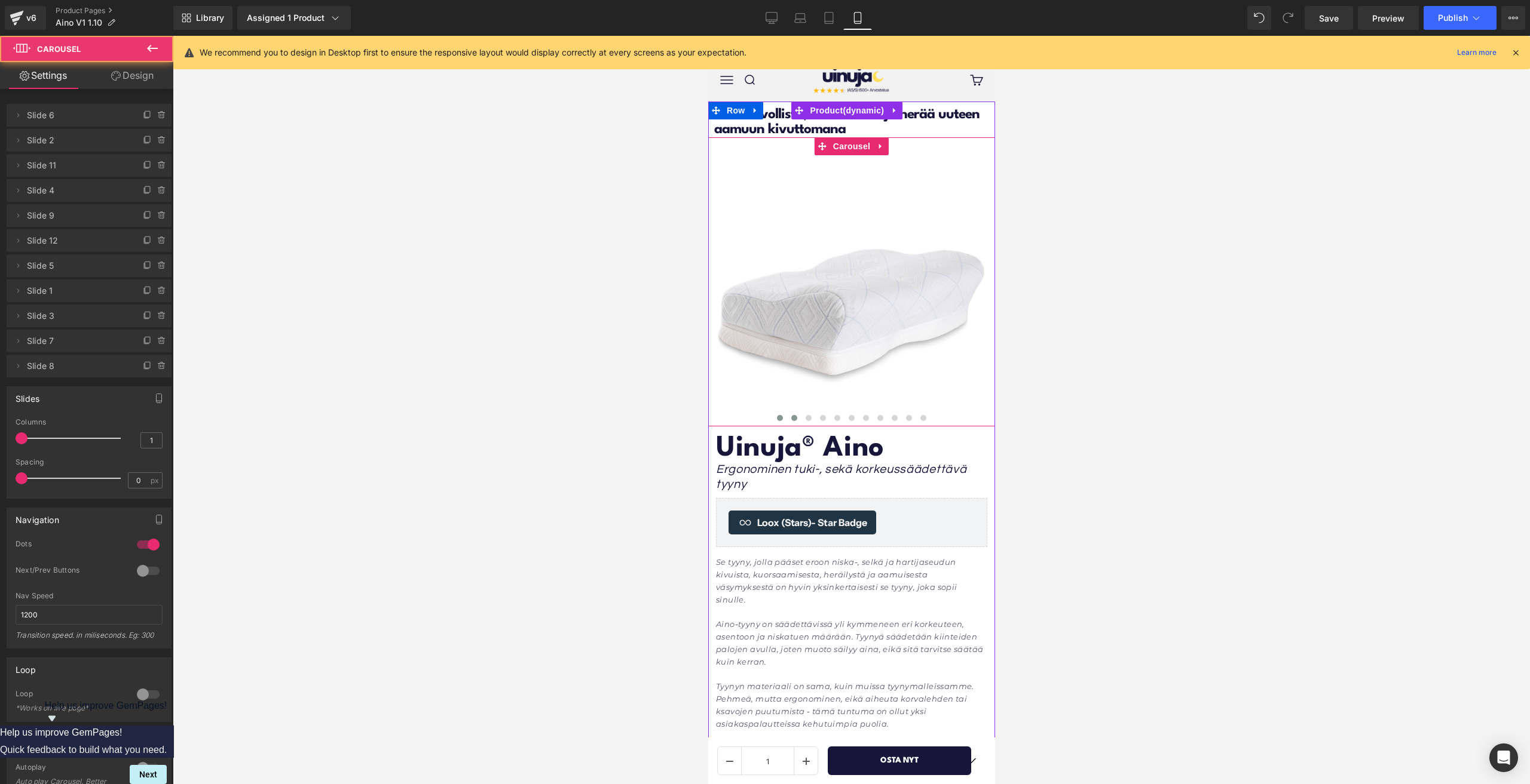
click at [790, 417] on span at bounding box center [794, 418] width 6 height 6
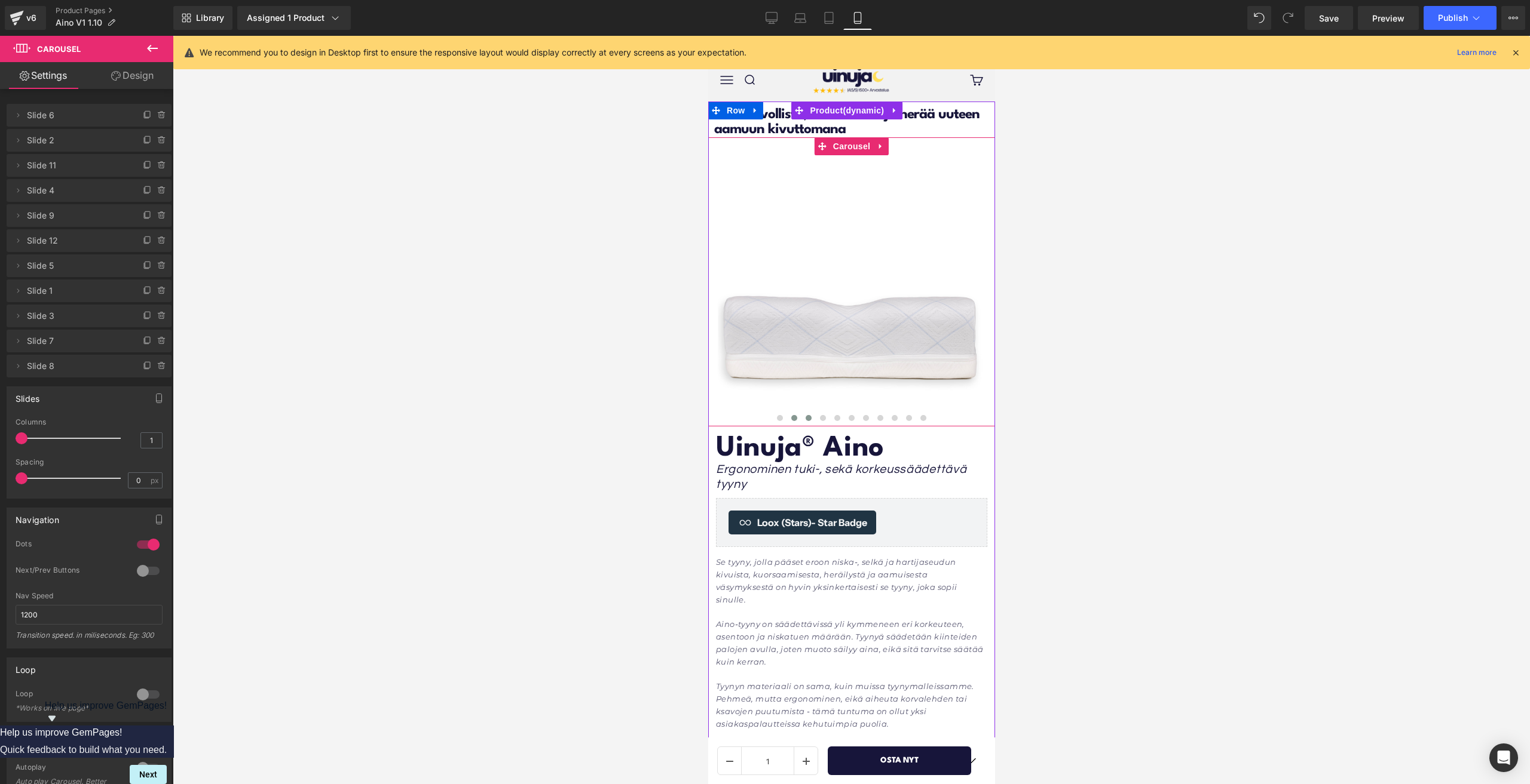
click at [801, 417] on button at bounding box center [808, 418] width 14 height 12
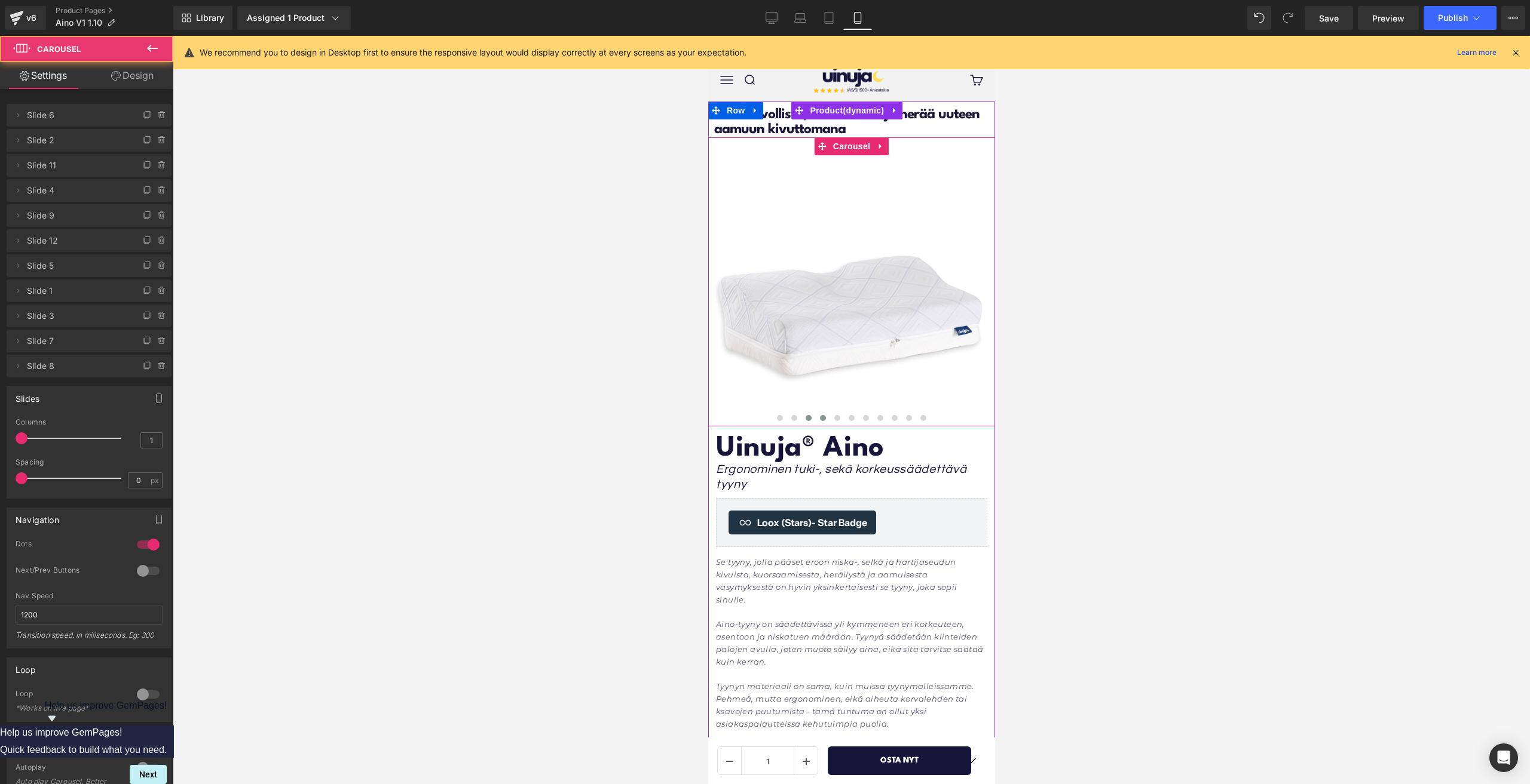
click at [815, 417] on button at bounding box center [822, 418] width 14 height 12
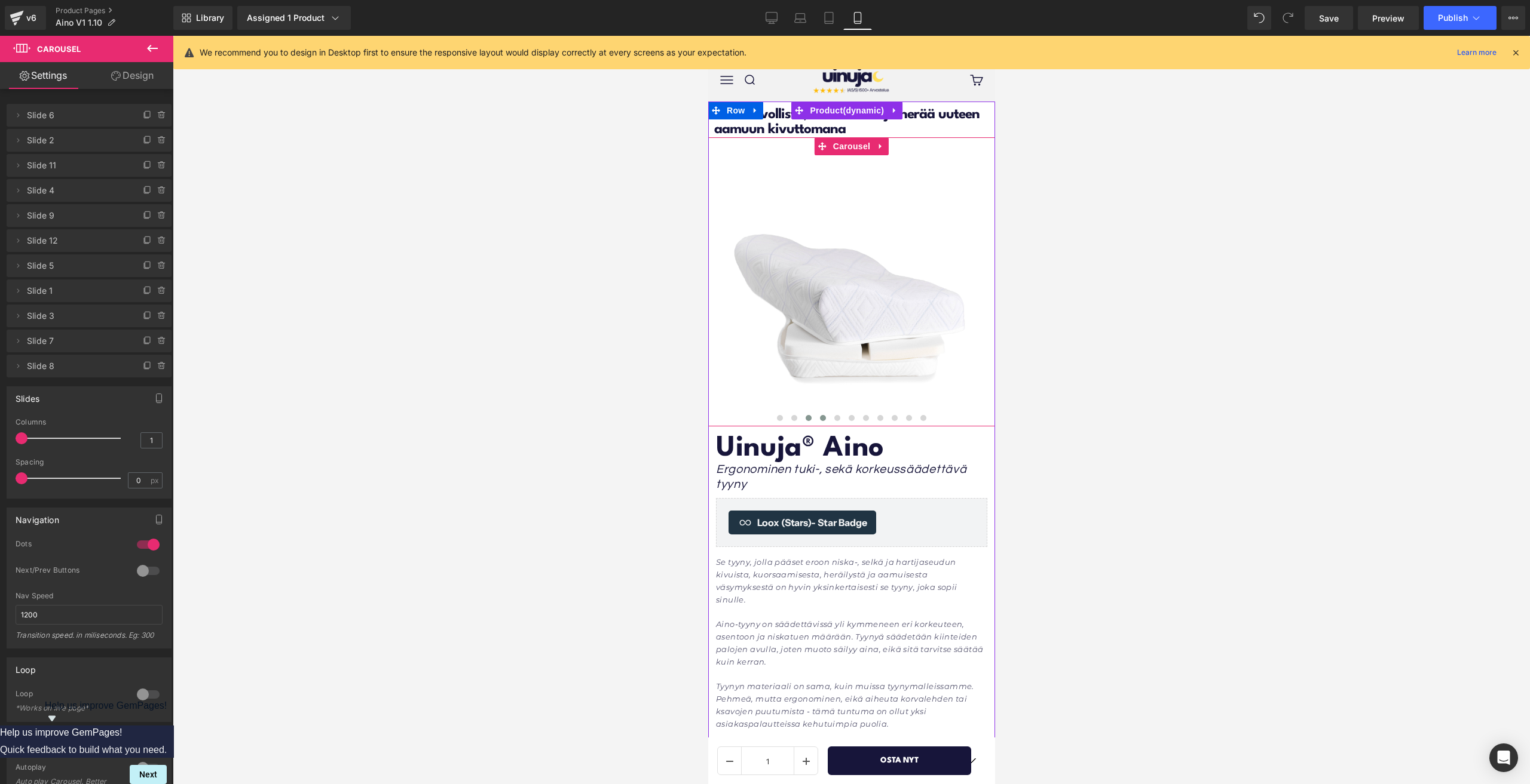
click at [805, 416] on span at bounding box center [808, 418] width 6 height 6
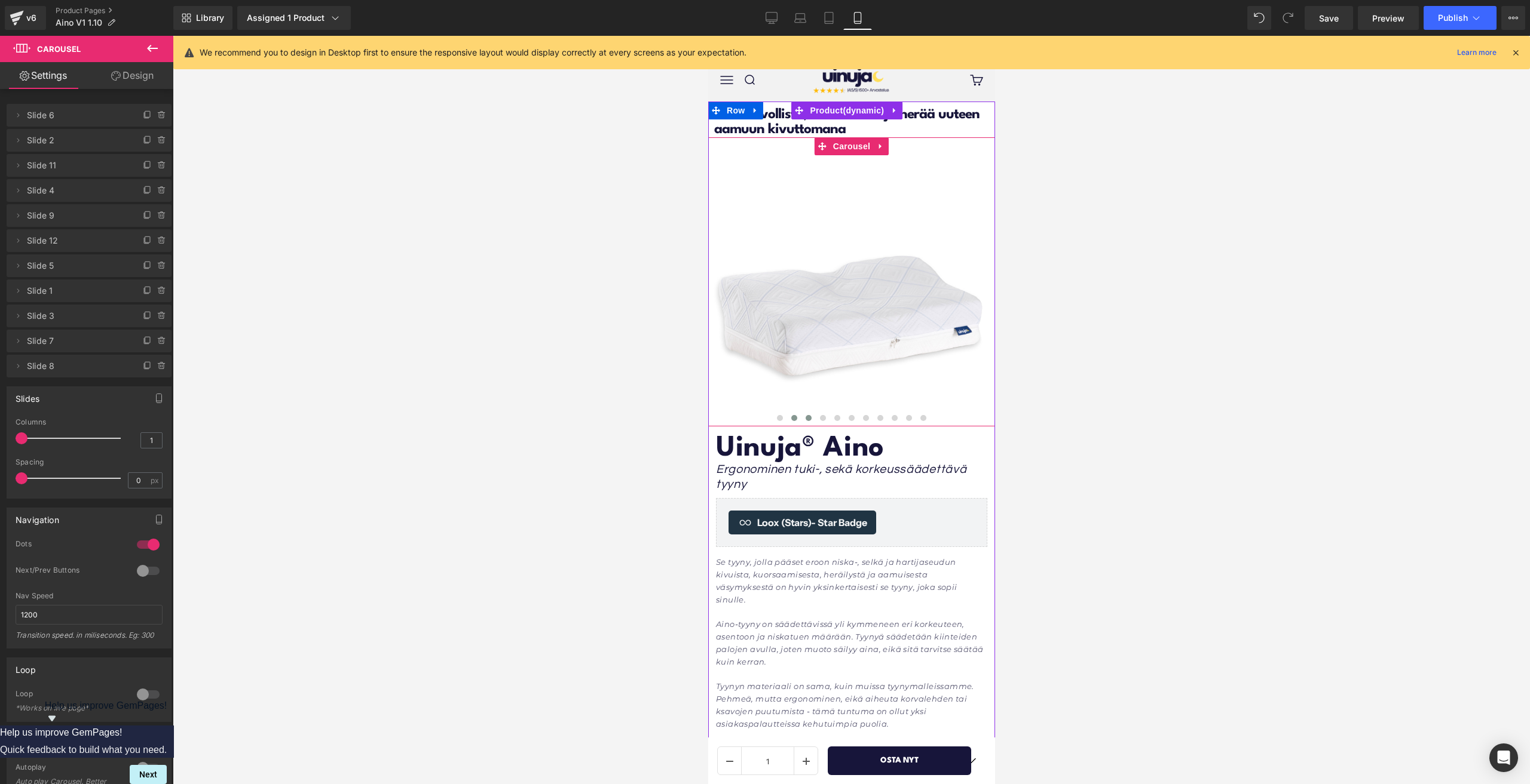
click at [790, 415] on span at bounding box center [794, 418] width 6 height 6
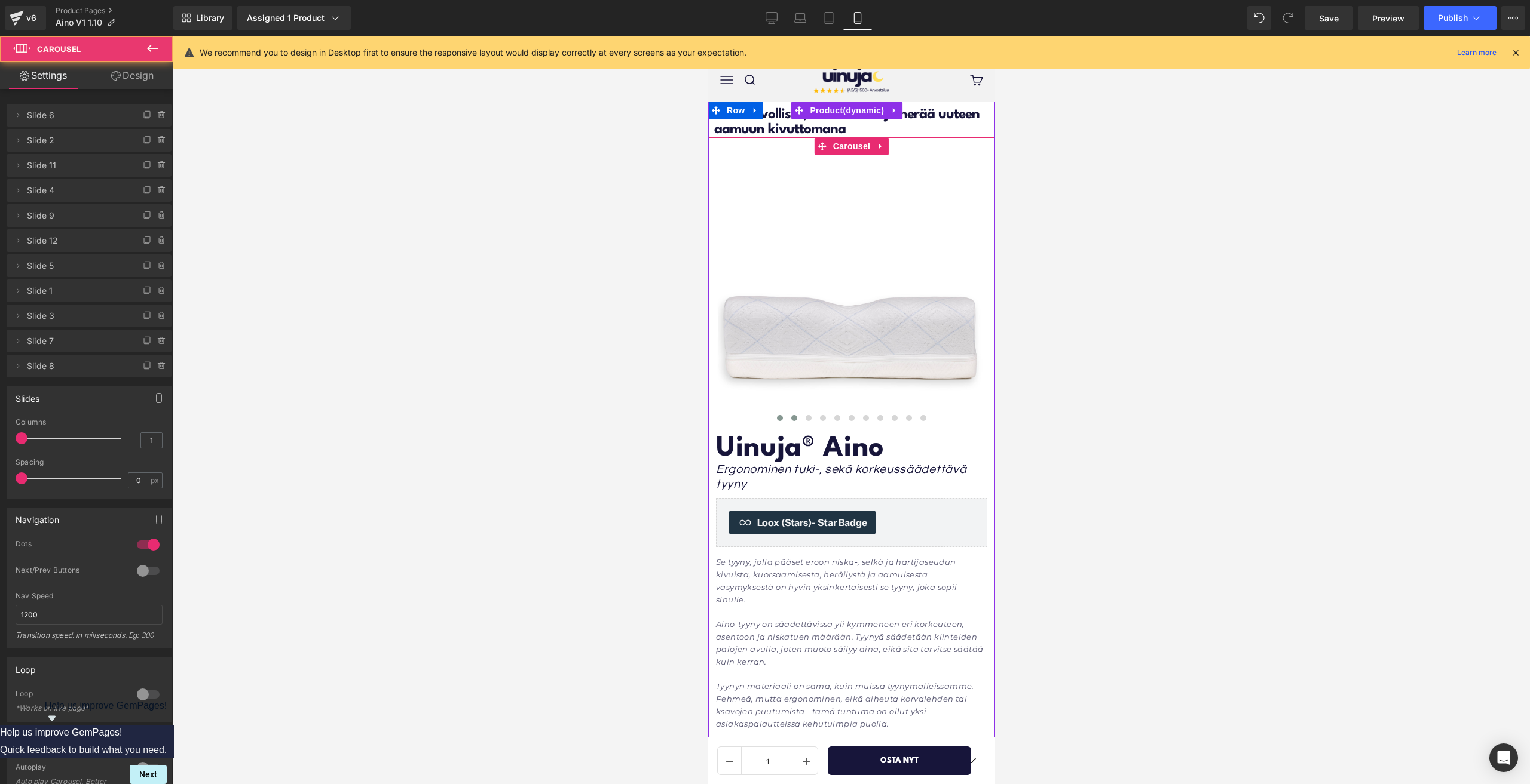
click at [780, 415] on button at bounding box center [779, 418] width 14 height 12
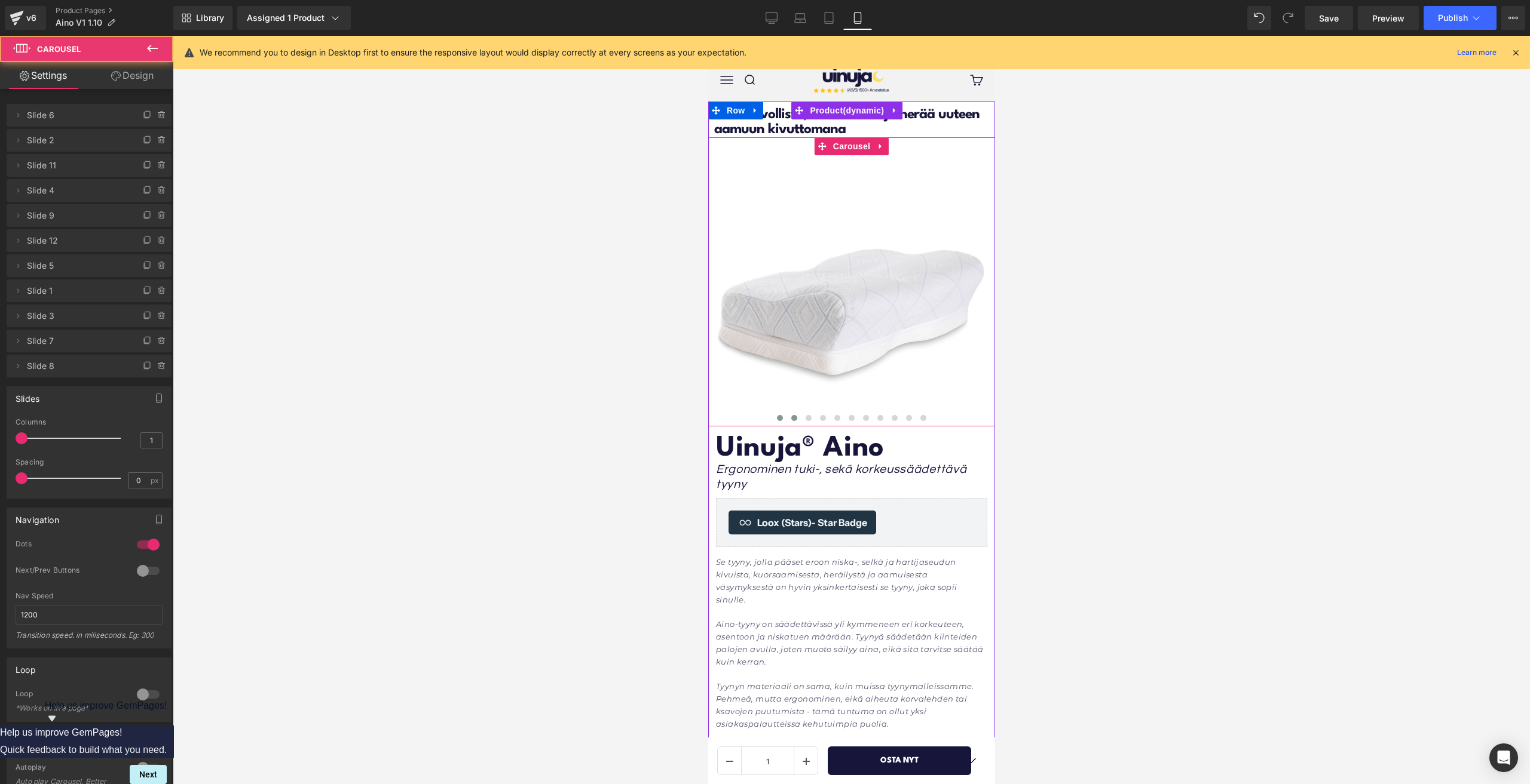
click at [790, 418] on span at bounding box center [794, 418] width 6 height 6
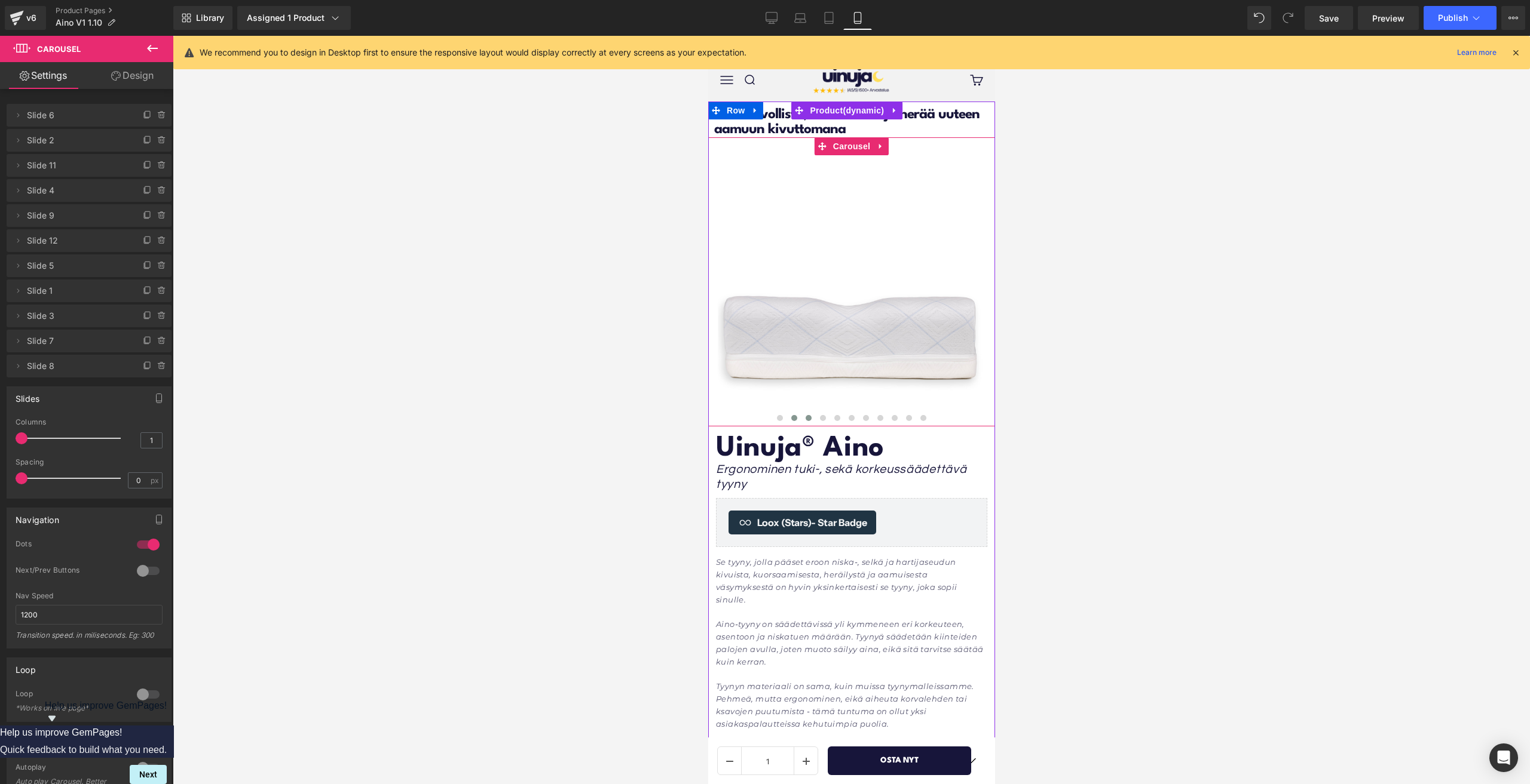
click at [802, 422] on button at bounding box center [808, 418] width 14 height 12
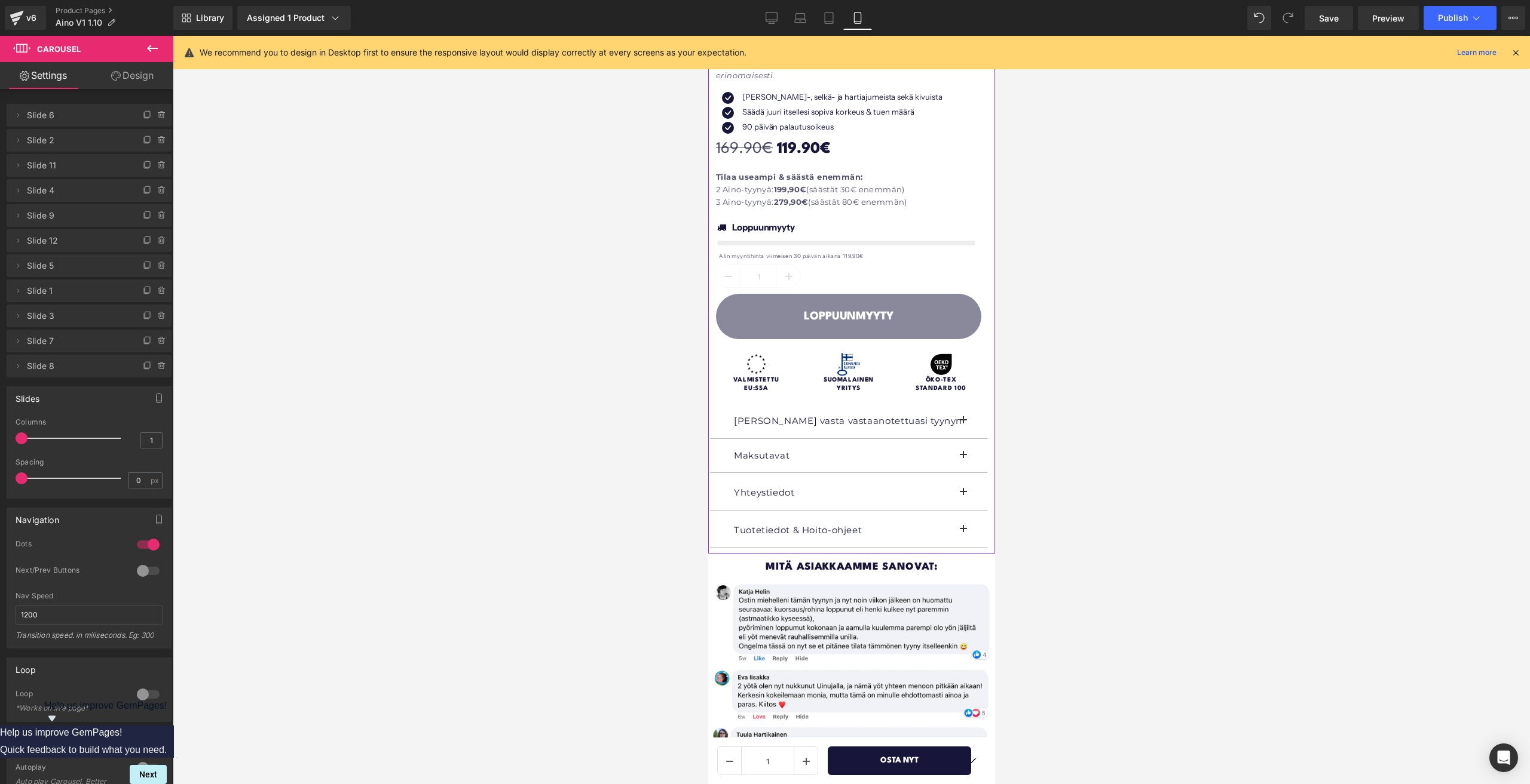
scroll to position [673, 0]
